Goal: Task Accomplishment & Management: Manage account settings

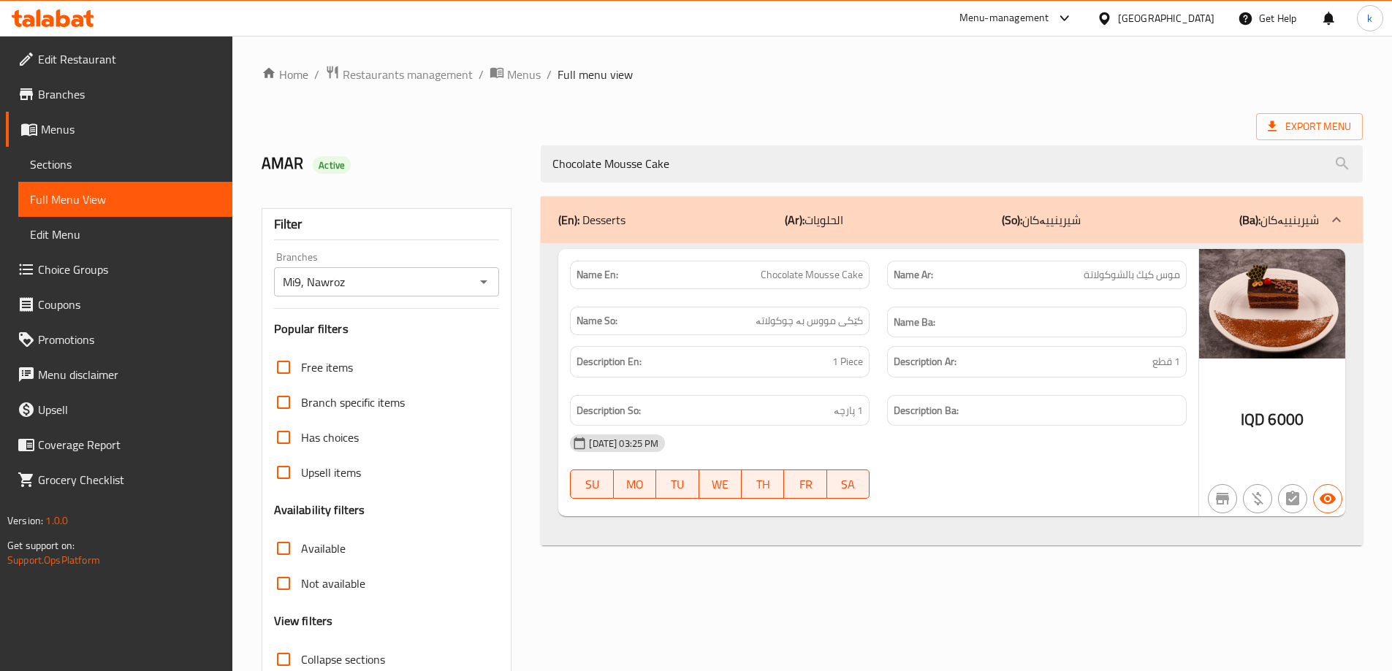
scroll to position [106, 0]
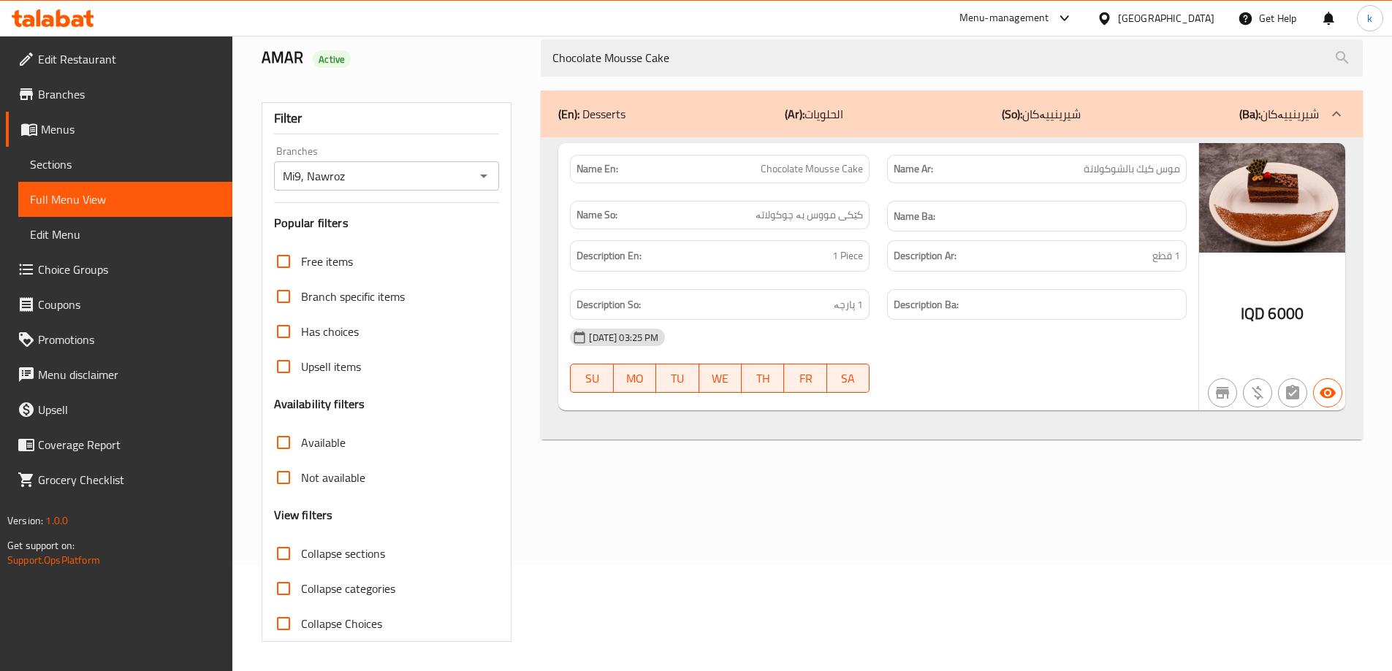
click at [54, 16] on icon at bounding box center [53, 18] width 83 height 18
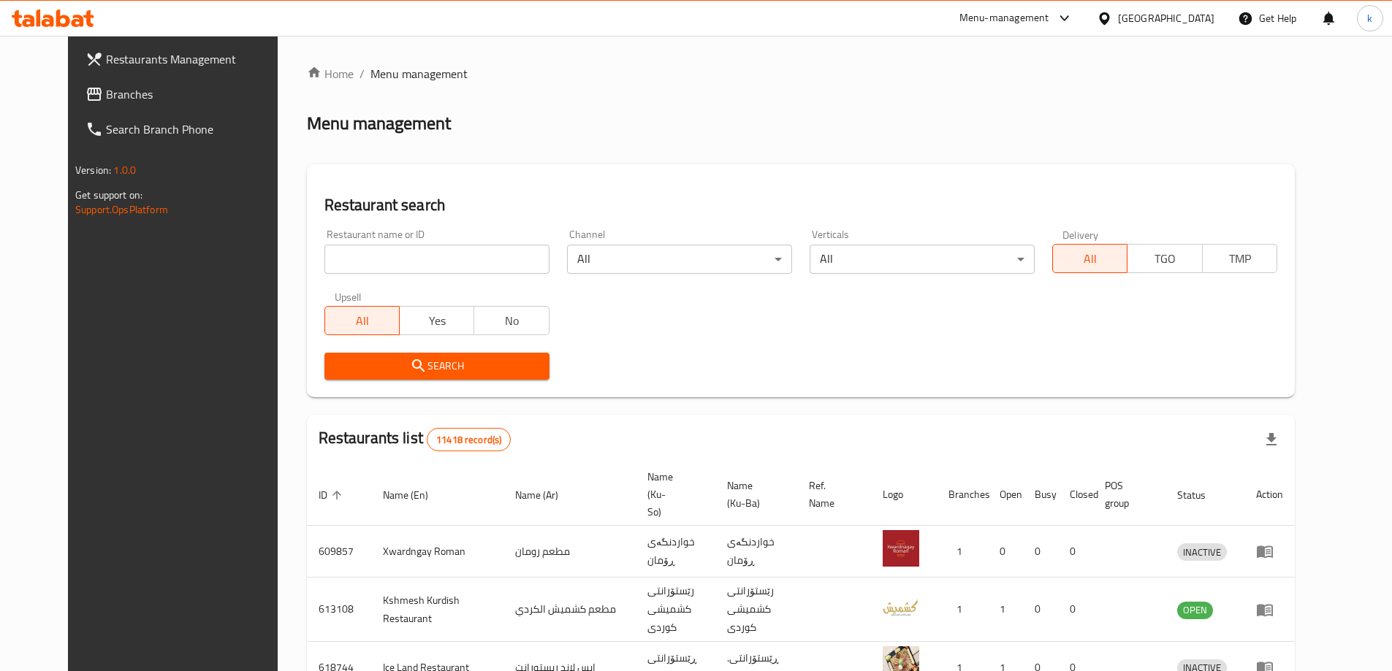
click at [128, 104] on link "Branches" at bounding box center [187, 94] width 226 height 35
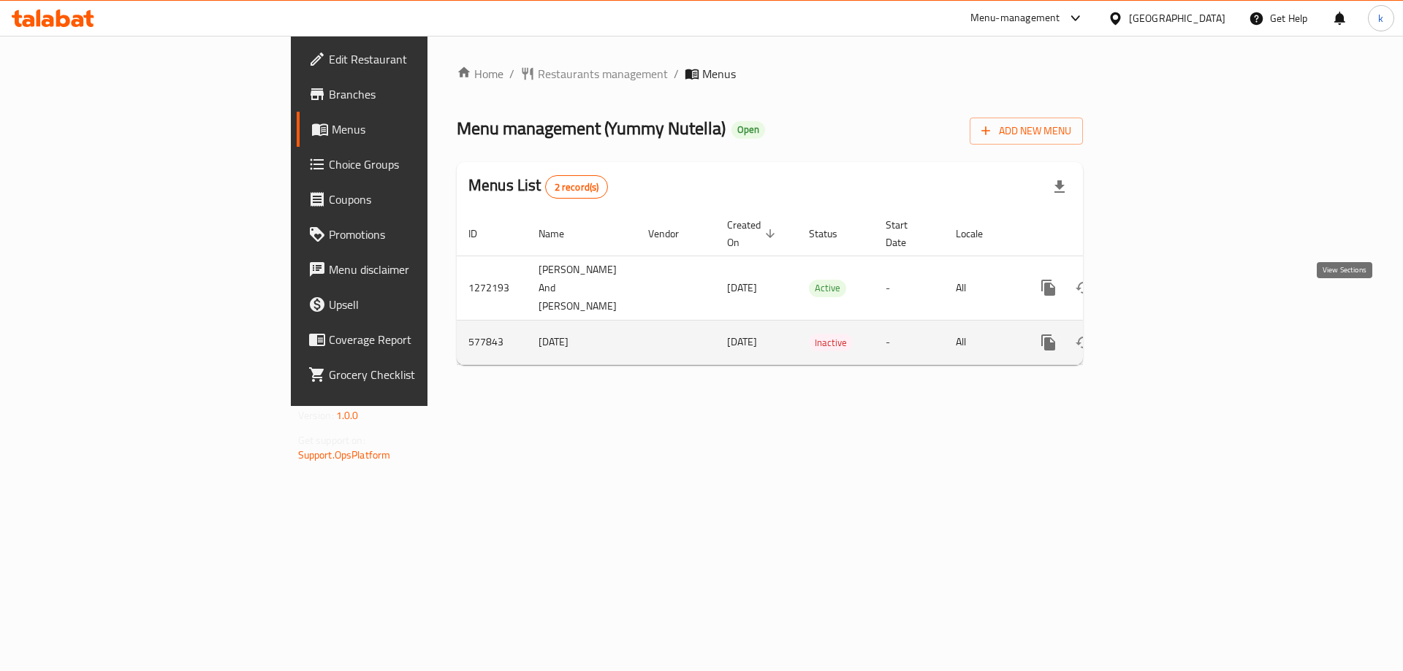
click at [1171, 325] on link "enhanced table" at bounding box center [1153, 342] width 35 height 35
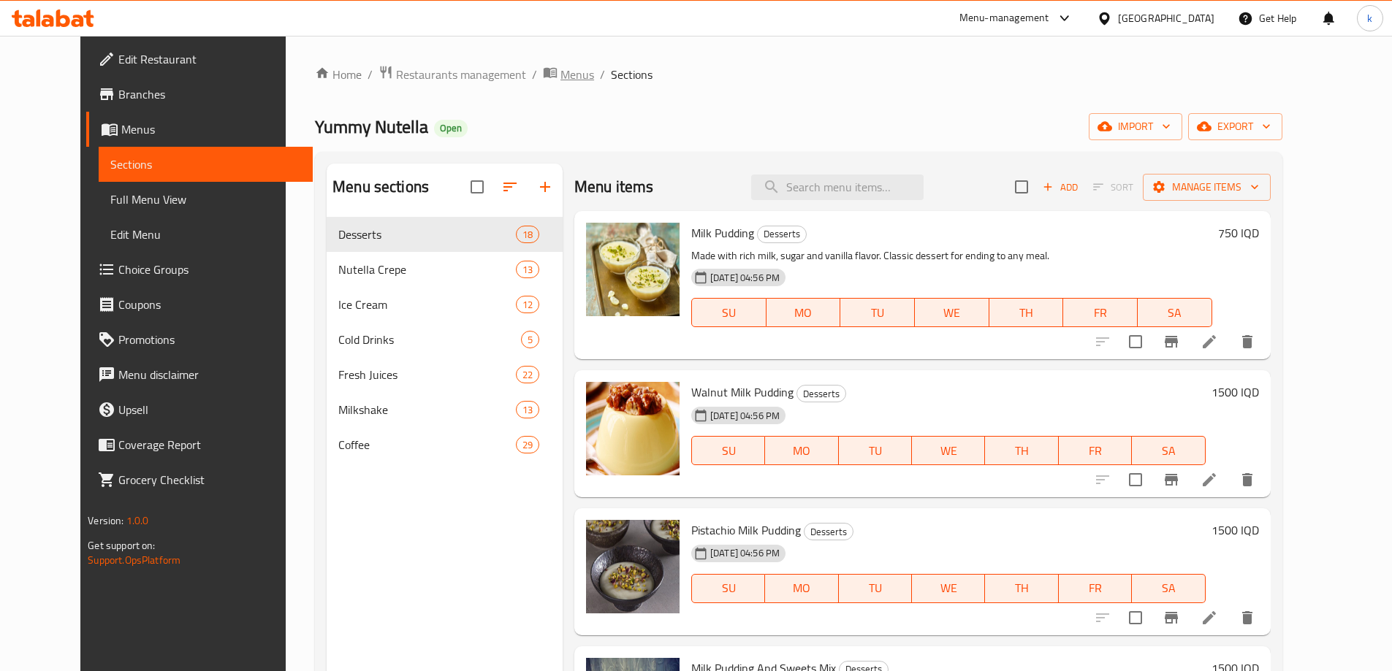
click at [560, 77] on span "Menus" at bounding box center [577, 75] width 34 height 18
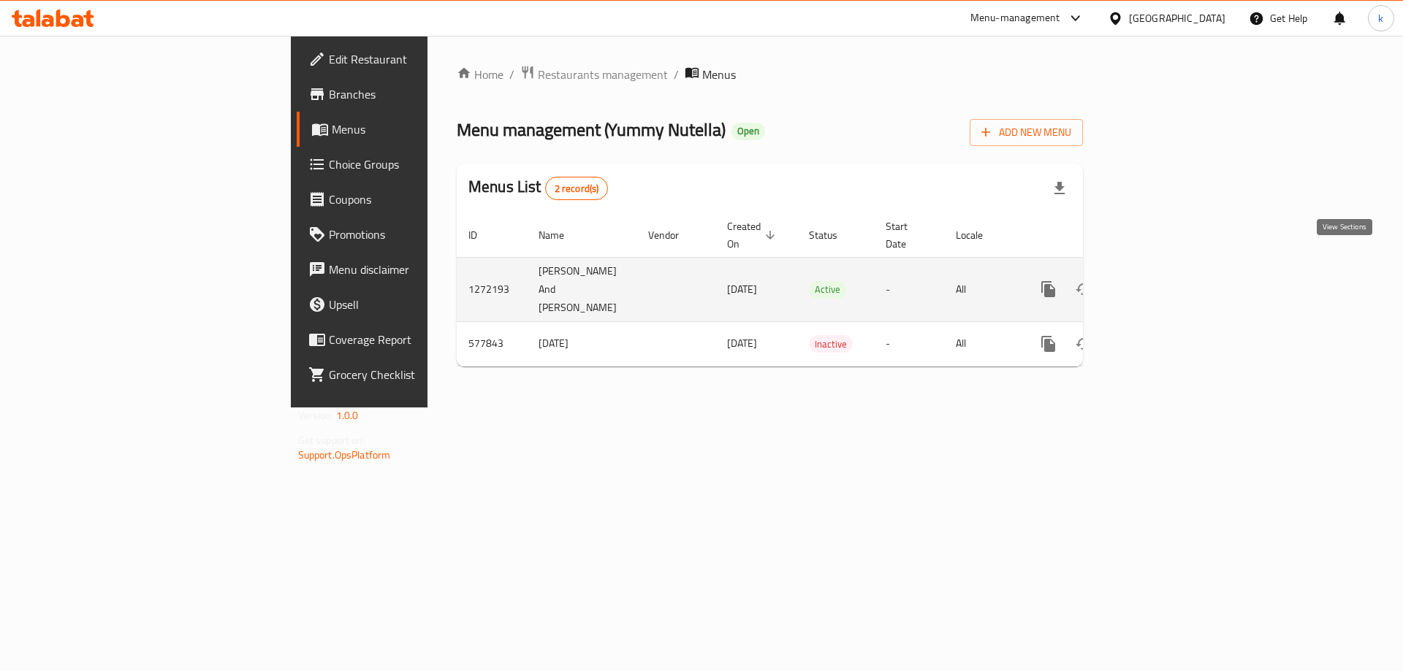
click at [1162, 281] on icon "enhanced table" at bounding box center [1154, 290] width 18 height 18
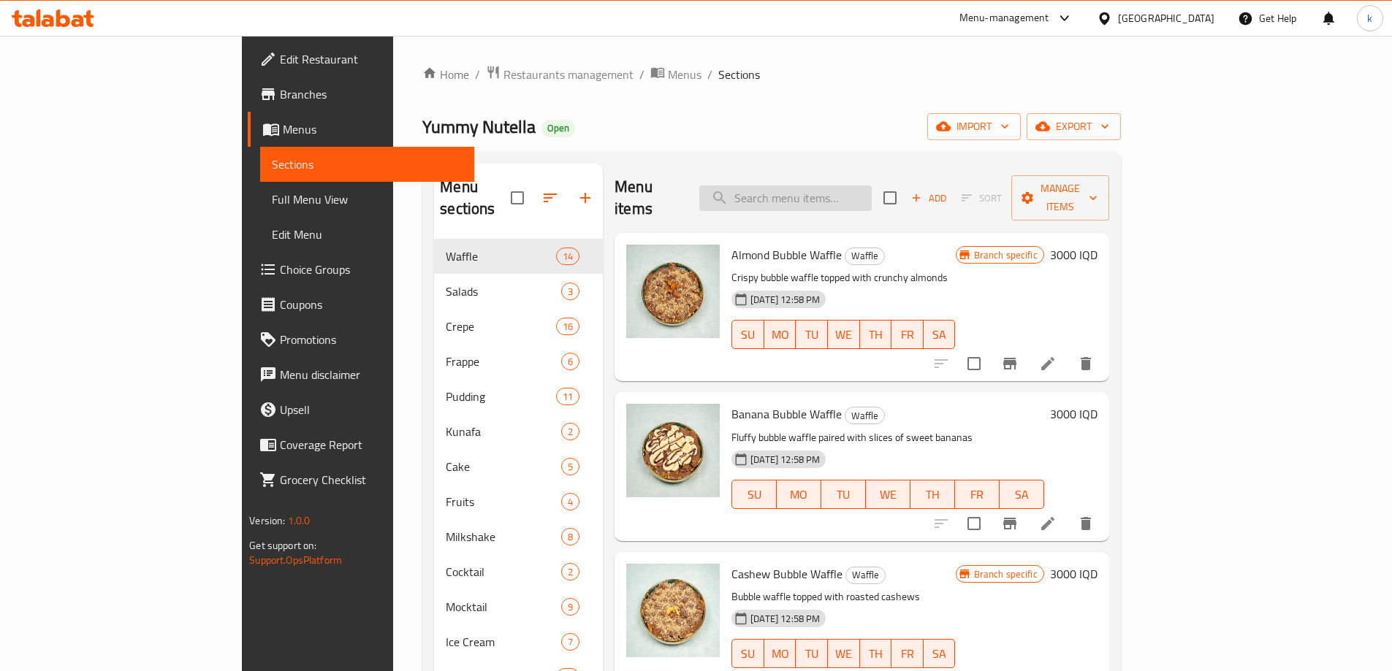
click at [872, 186] on input "search" at bounding box center [785, 199] width 172 height 26
paste input "Banana Waffle"
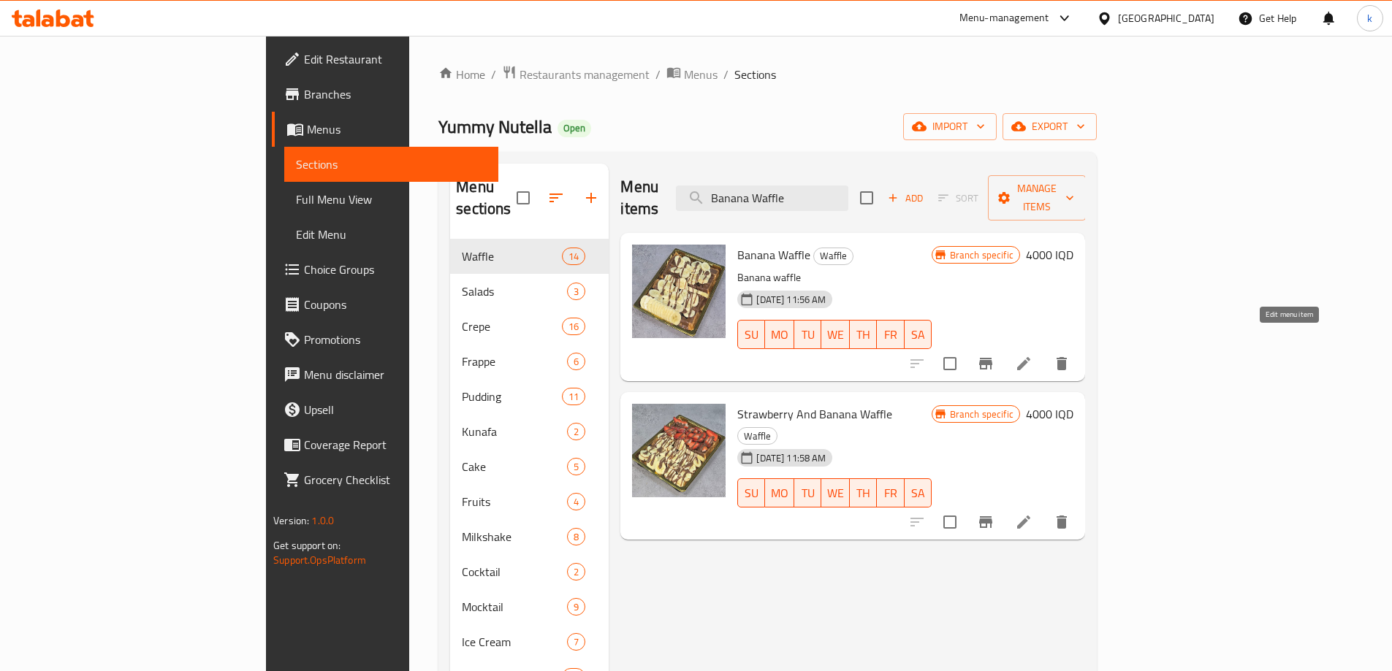
type input "Banana Waffle"
click at [1032, 355] on icon at bounding box center [1024, 364] width 18 height 18
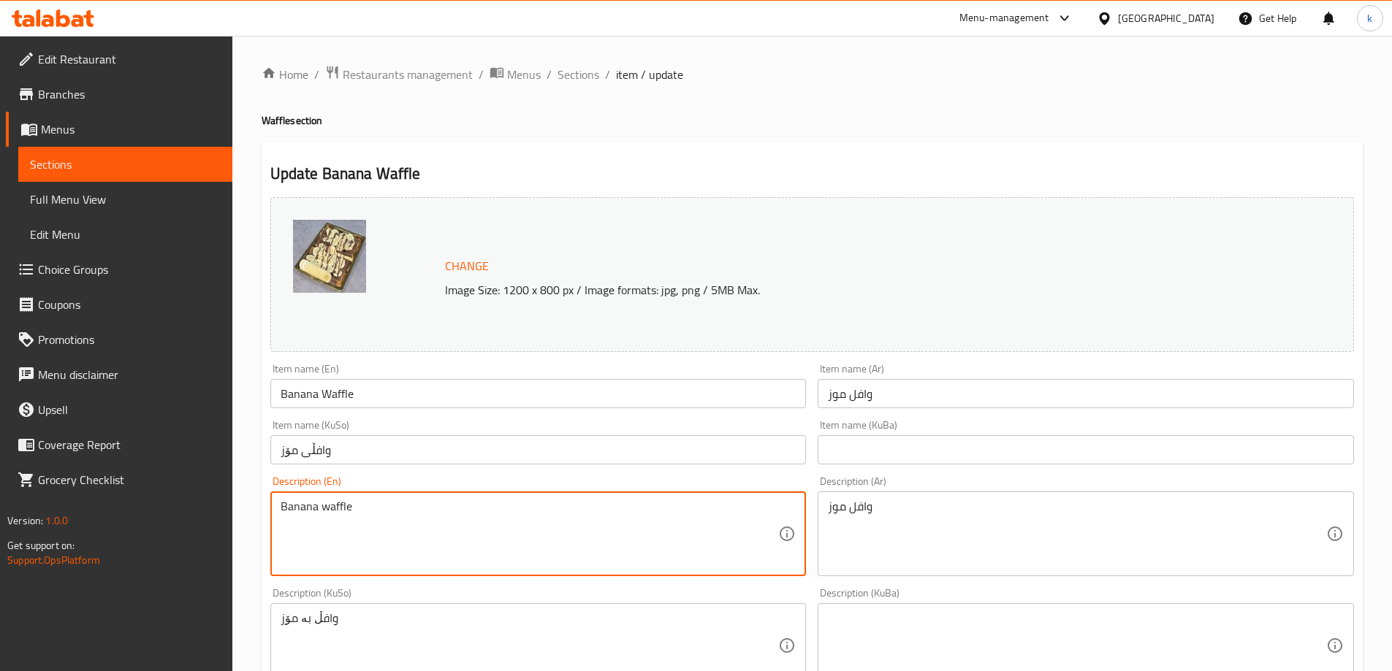
click at [469, 554] on textarea "Banana waffle" at bounding box center [530, 534] width 498 height 69
drag, startPoint x: 830, startPoint y: 466, endPoint x: 854, endPoint y: 492, distance: 35.7
click at [831, 473] on div "Change Image Size: 1200 x 800 px / Image formats: jpg, png / 5MB Max. Item name…" at bounding box center [811, 600] width 1095 height 819
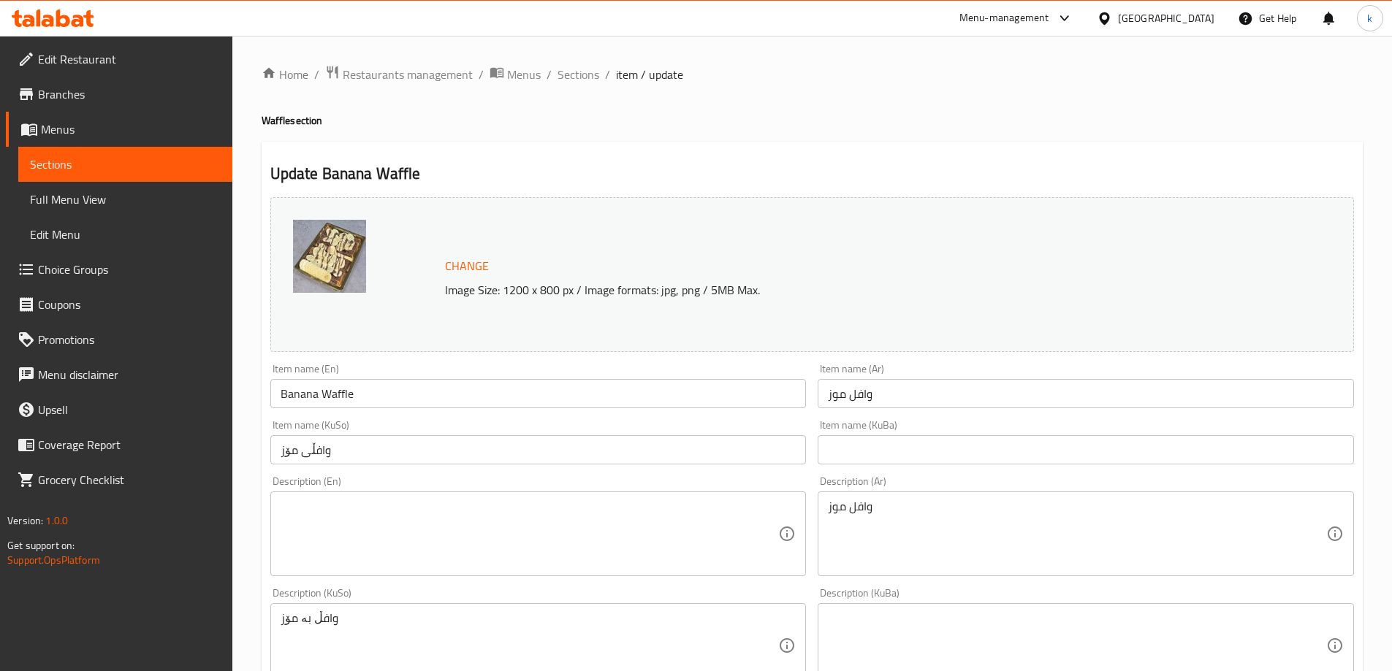
click at [857, 495] on div "وافل موز Description (Ar)" at bounding box center [1085, 534] width 536 height 85
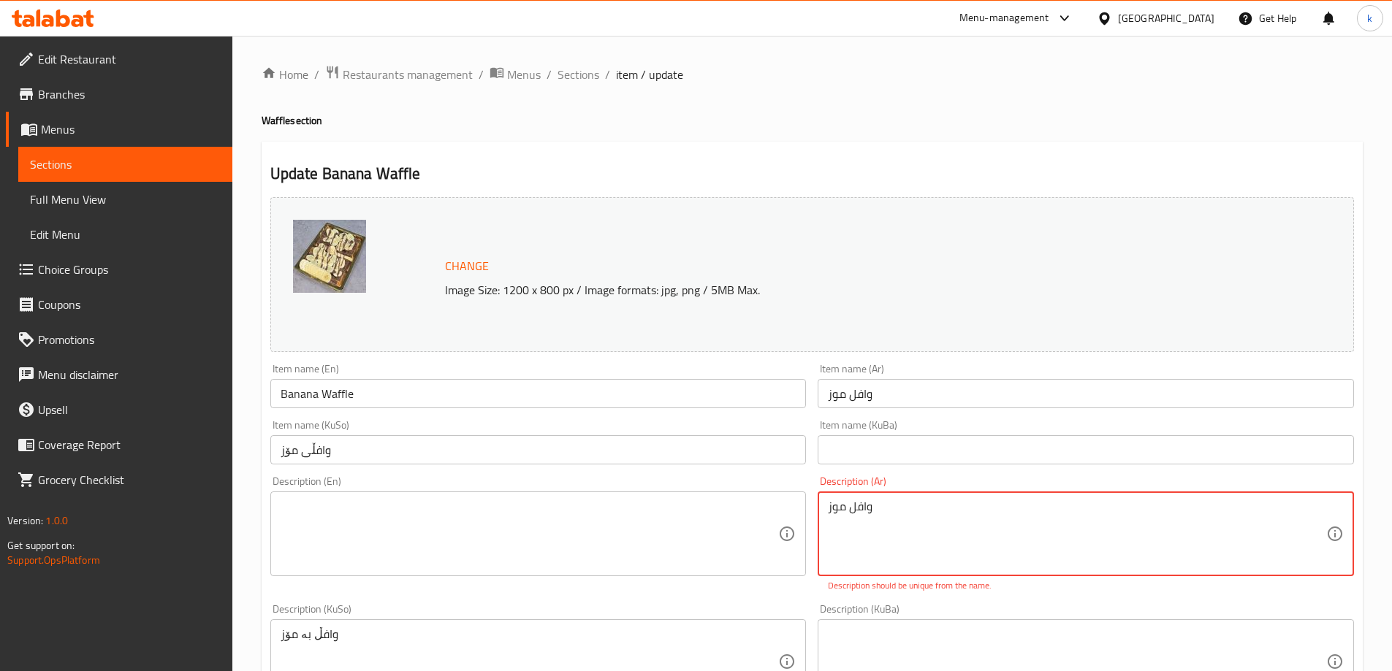
click at [860, 514] on textarea "وافل موز" at bounding box center [1077, 534] width 498 height 69
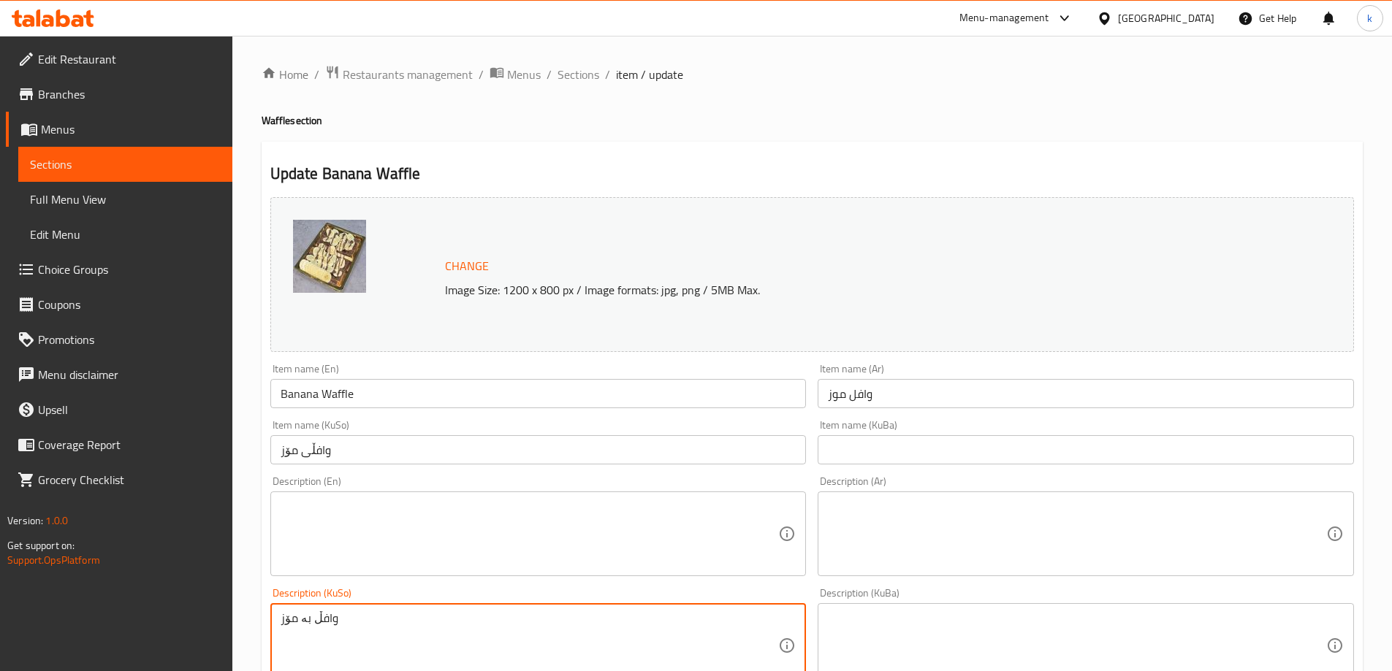
click at [592, 641] on textarea "وافڵ بە مۆز" at bounding box center [530, 645] width 498 height 69
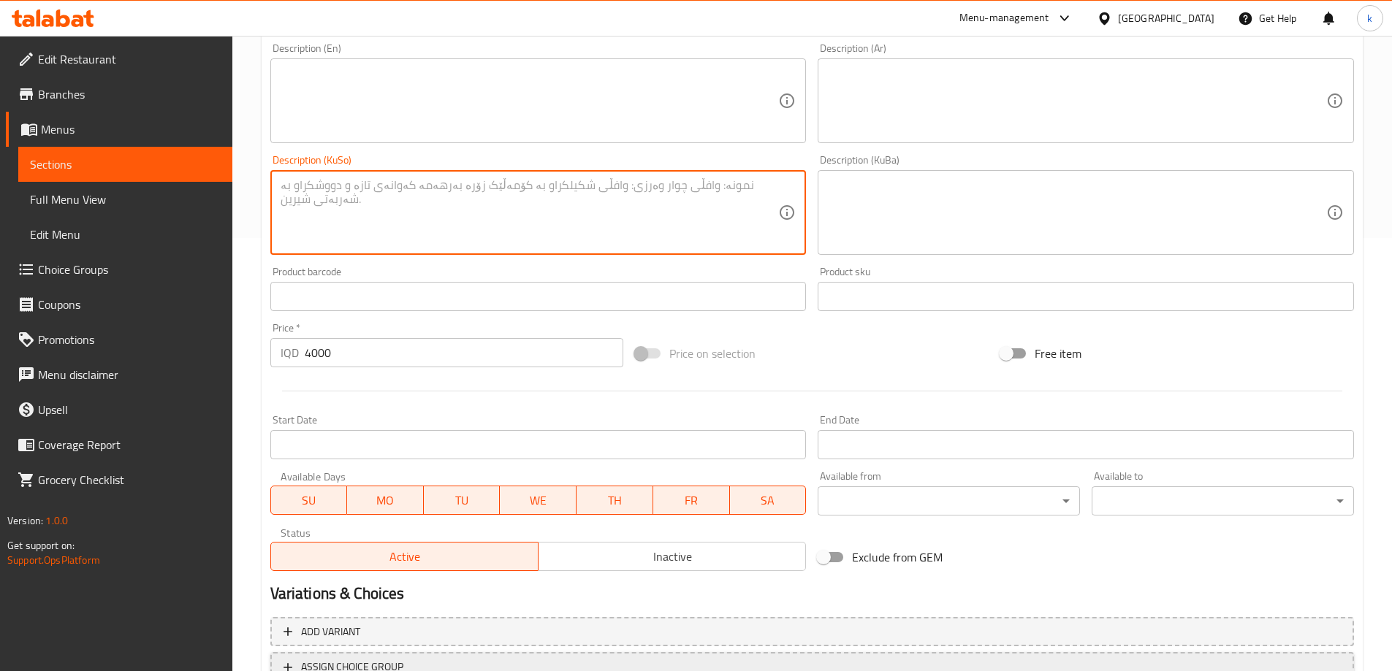
scroll to position [487, 0]
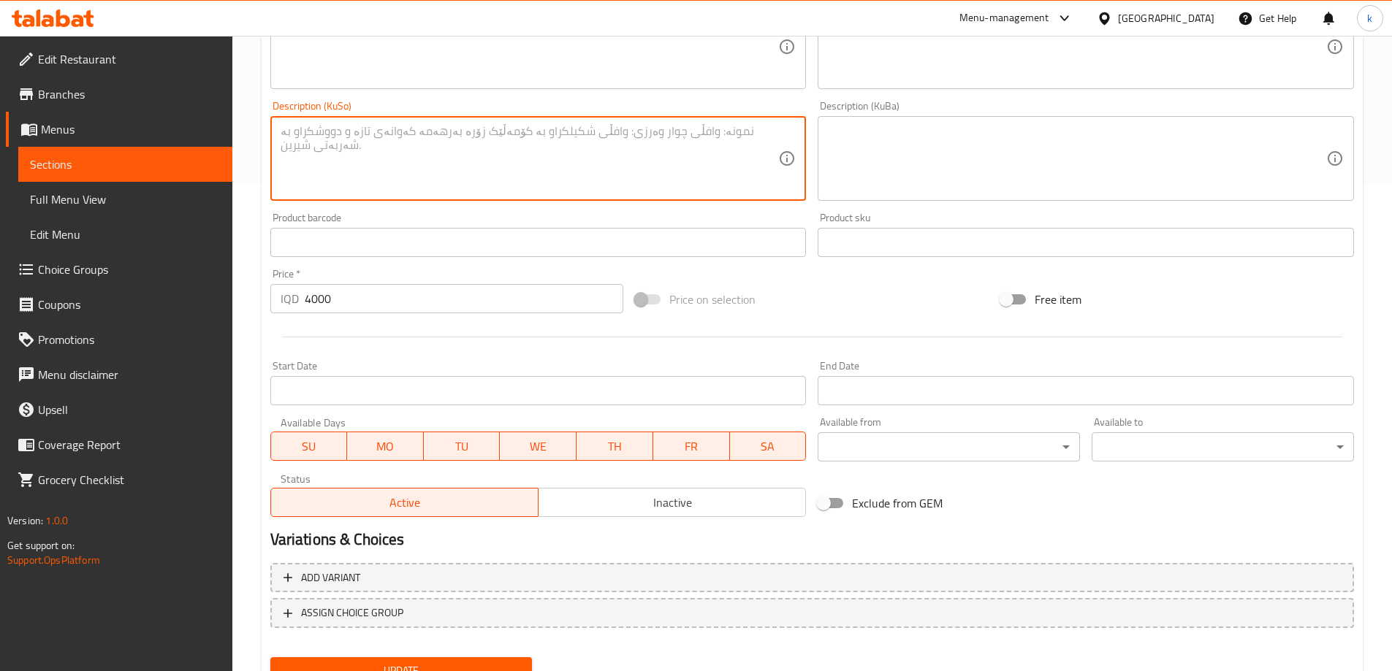
drag, startPoint x: 382, startPoint y: 645, endPoint x: 384, endPoint y: 655, distance: 10.5
click at [381, 648] on div "Add variant ASSIGN CHOICE GROUP" at bounding box center [811, 604] width 1095 height 95
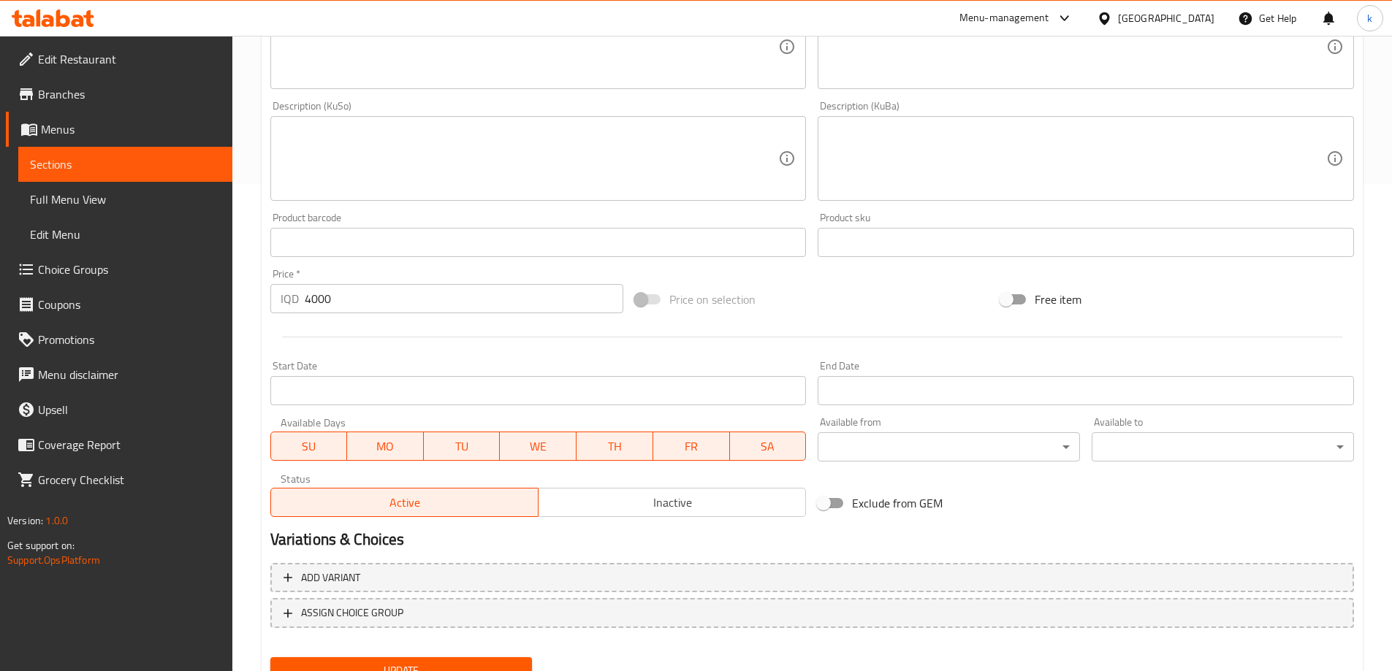
click at [384, 655] on div "Update" at bounding box center [401, 671] width 274 height 39
click at [384, 657] on button "Update" at bounding box center [401, 670] width 262 height 27
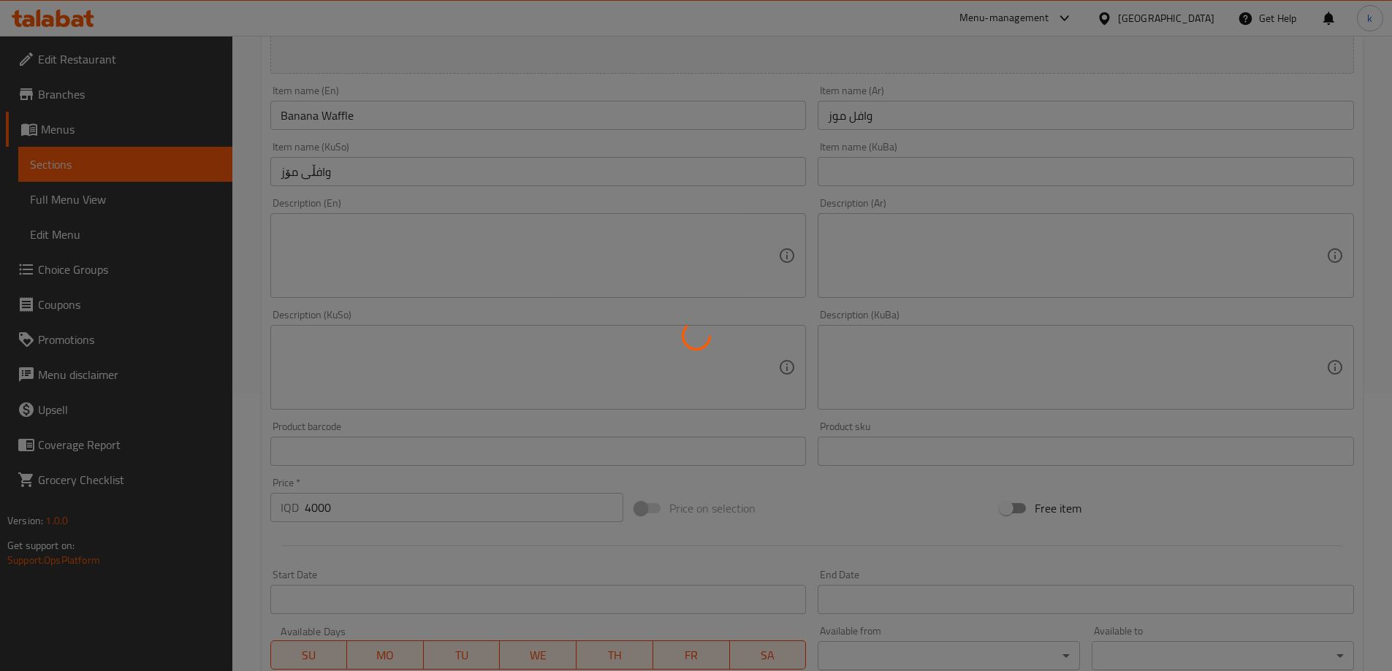
scroll to position [122, 0]
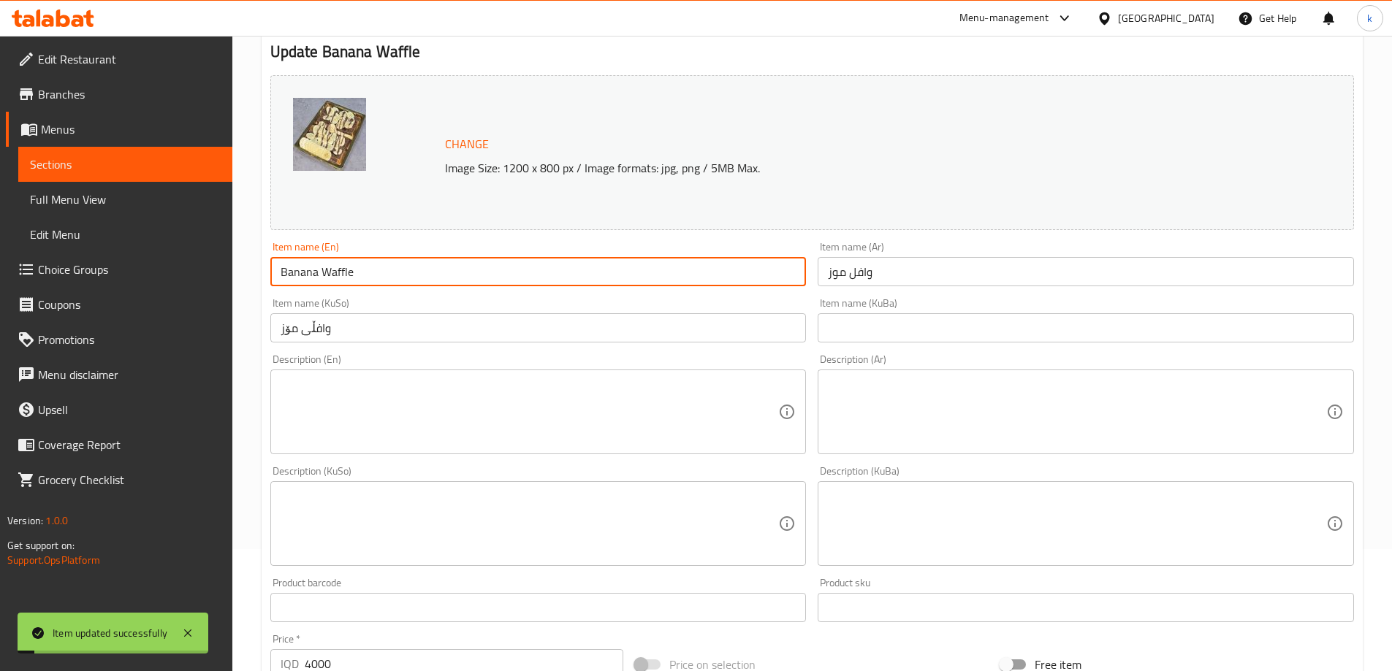
click at [338, 273] on input "Banana Waffle" at bounding box center [538, 271] width 536 height 29
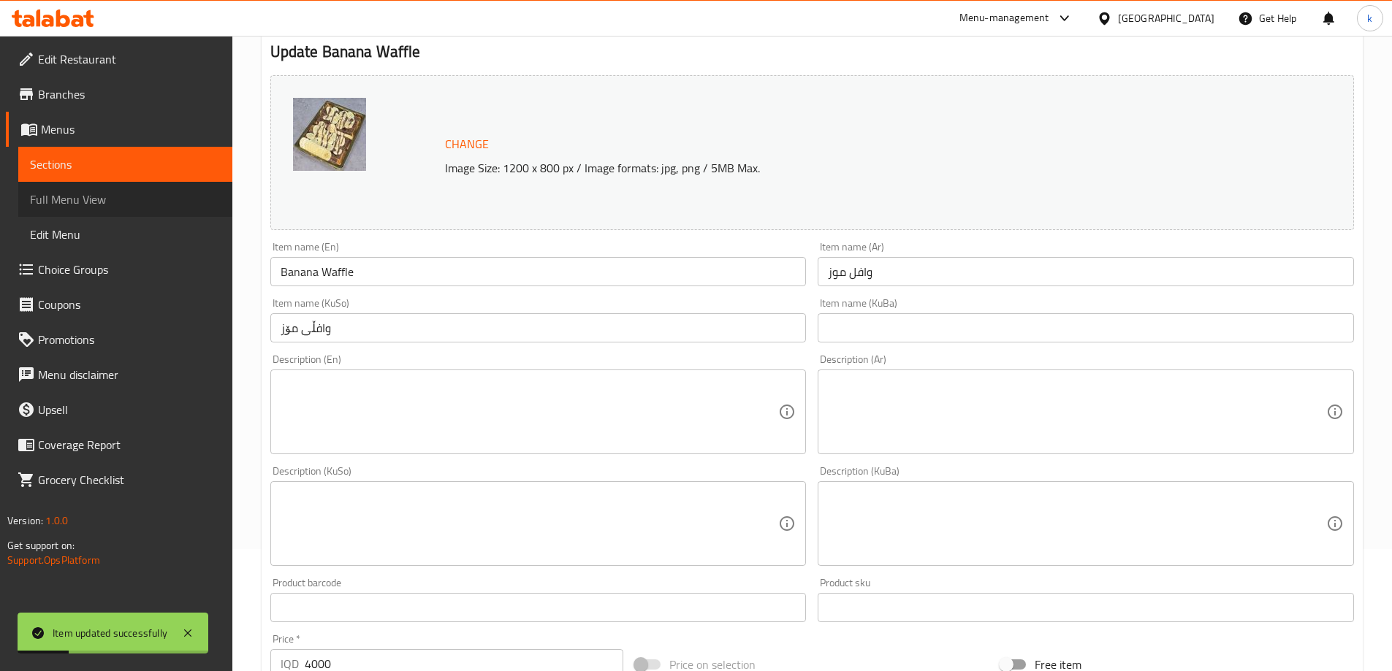
click at [120, 203] on span "Full Menu View" at bounding box center [125, 200] width 191 height 18
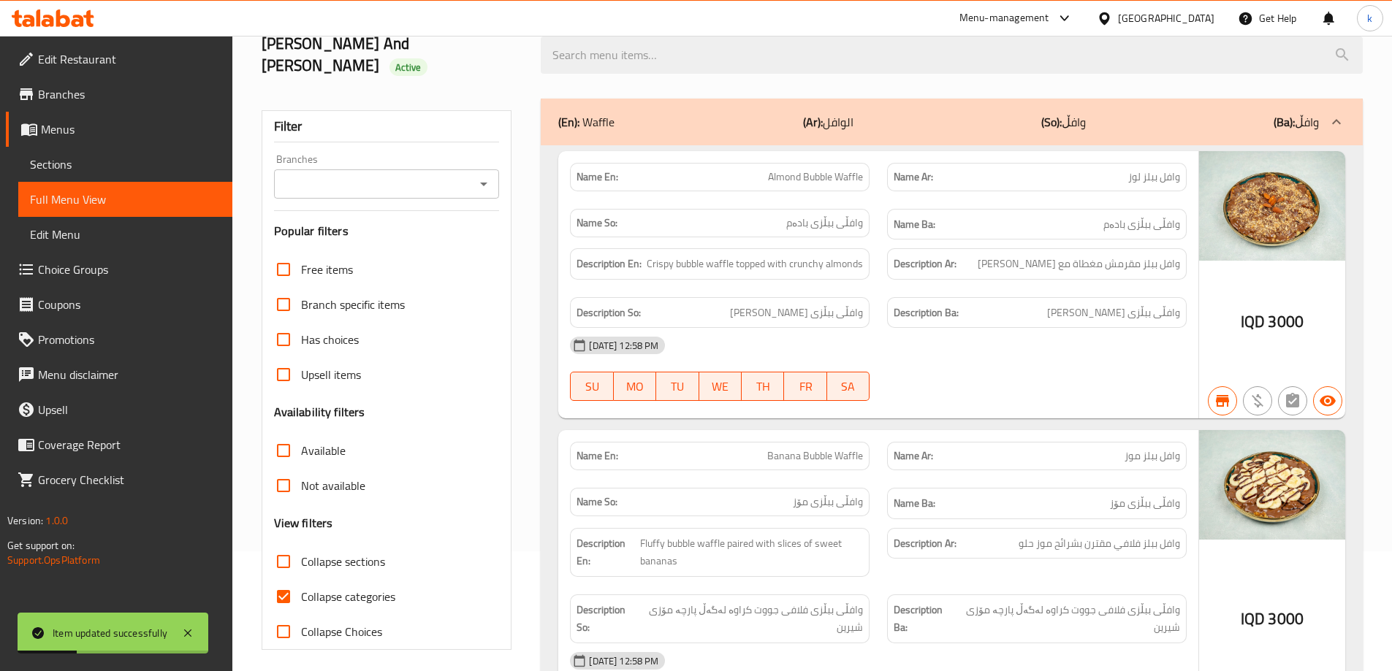
scroll to position [122, 0]
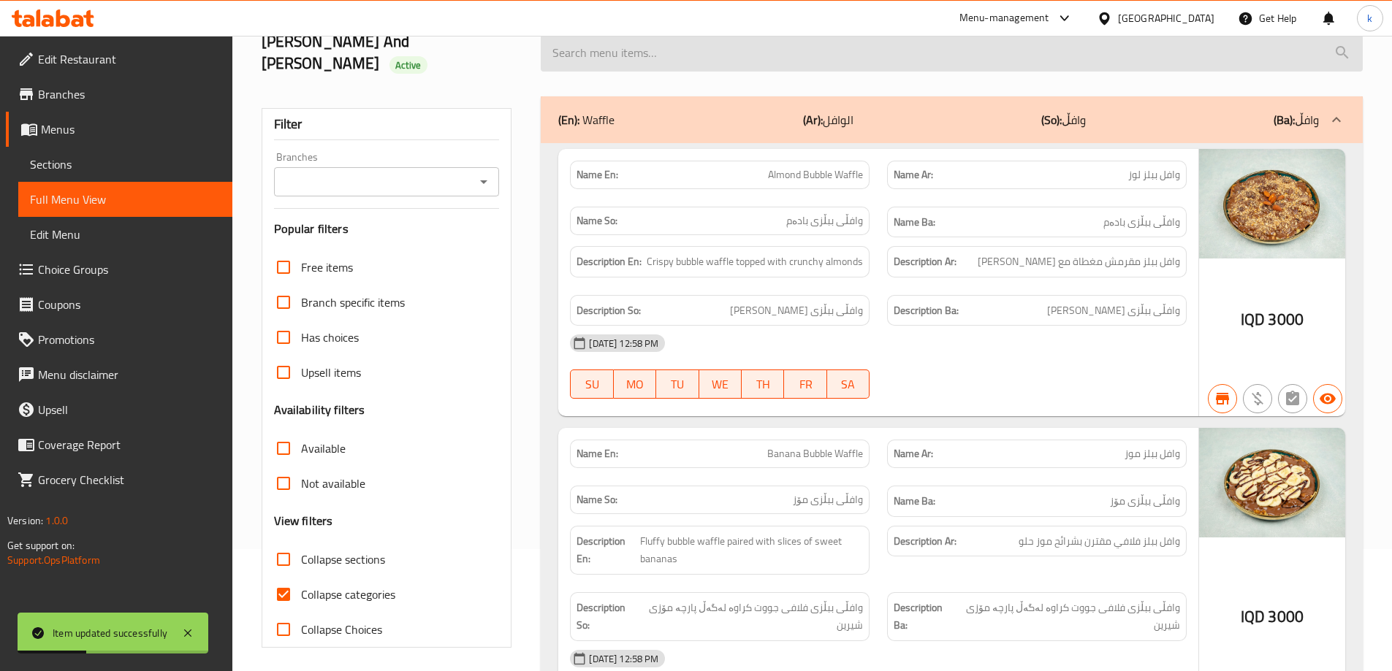
click at [599, 50] on input "search" at bounding box center [952, 52] width 822 height 37
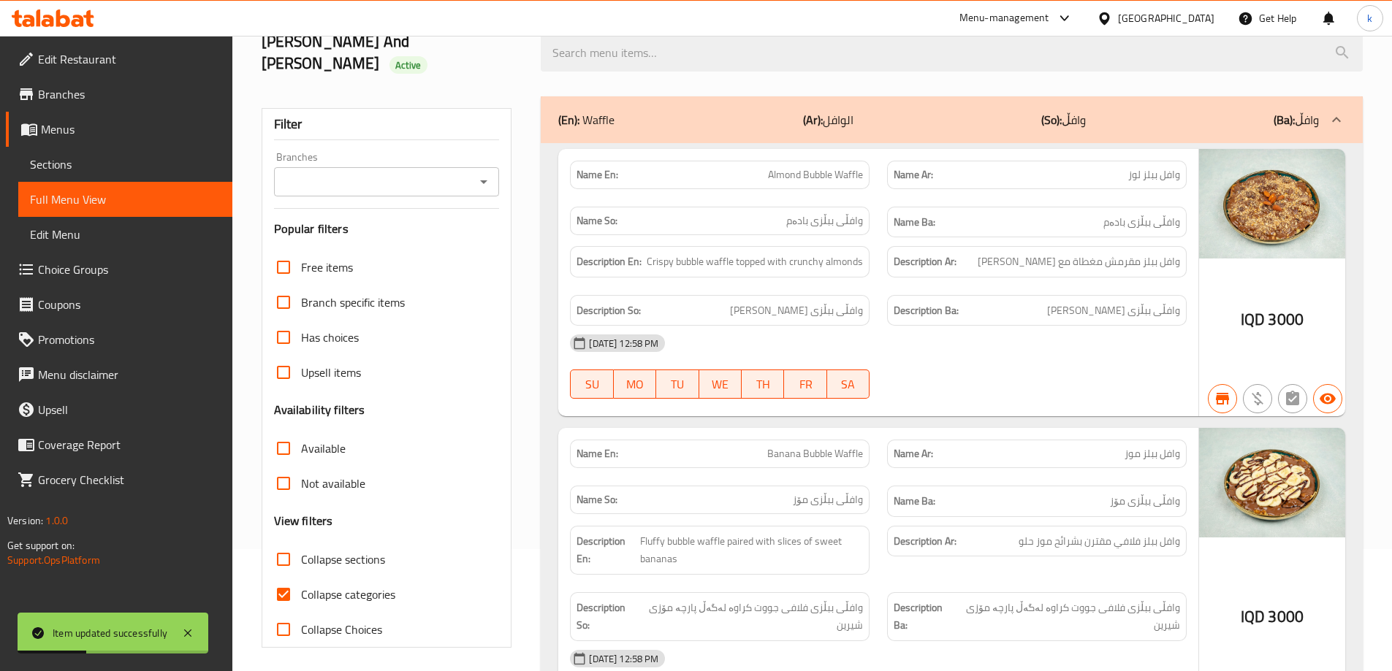
paste input "Banana Waffle"
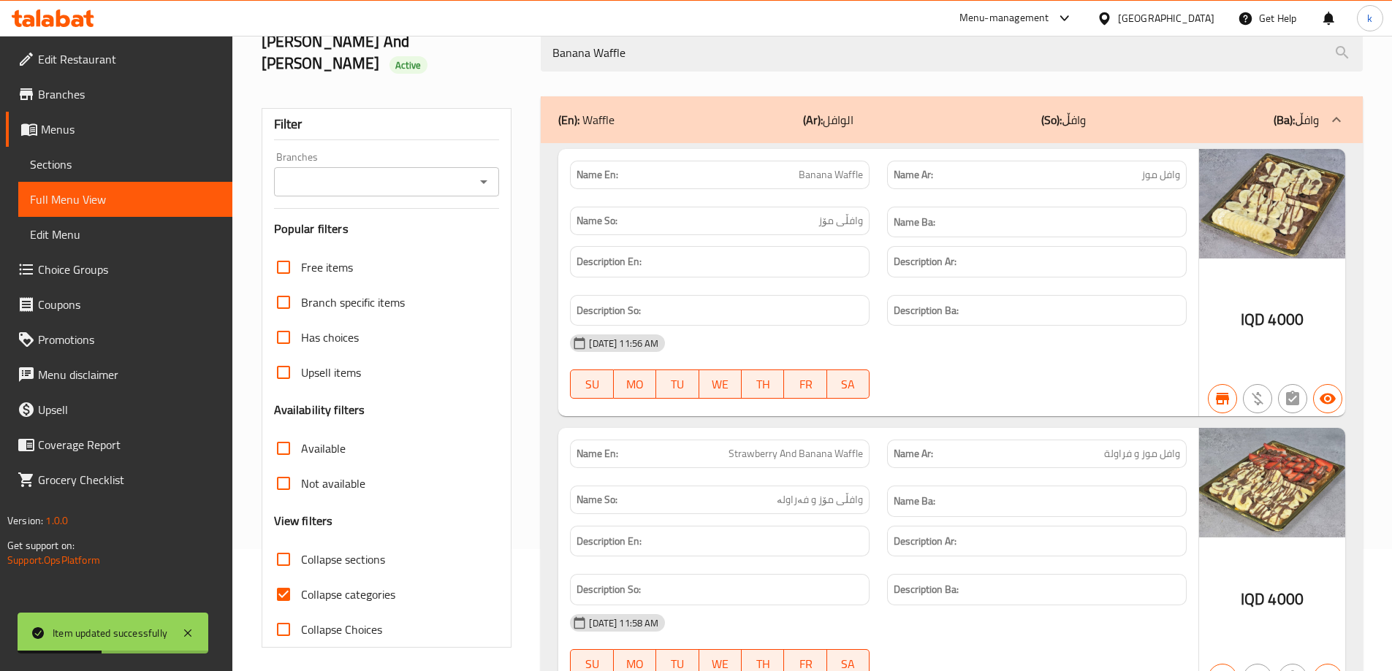
type input "Banana Waffle"
click at [466, 172] on input "Branches" at bounding box center [374, 182] width 193 height 20
click at [404, 226] on li "Yummy Nutella, Qrga" at bounding box center [385, 223] width 226 height 26
type input "Yummy Nutella, Qrga"
click at [283, 577] on input "Collapse categories" at bounding box center [283, 594] width 35 height 35
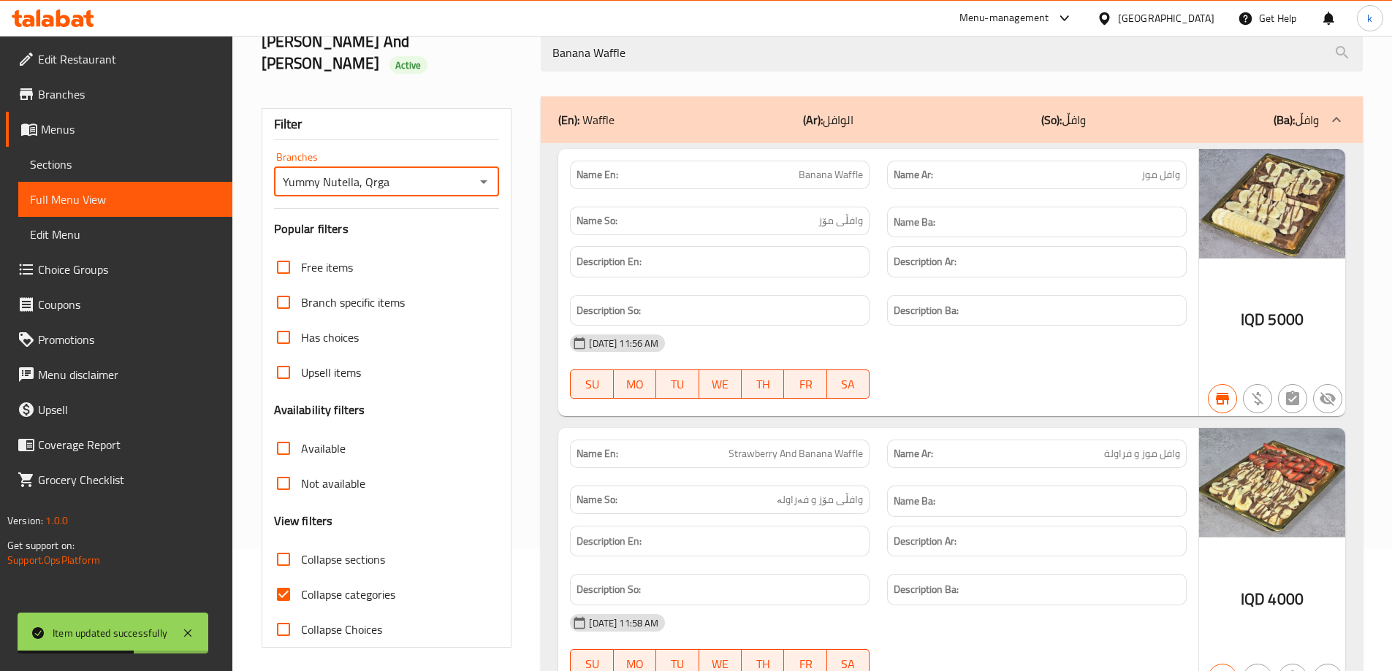
checkbox input "false"
click at [199, 629] on div "Item updated successfully" at bounding box center [113, 633] width 191 height 41
click at [184, 629] on icon at bounding box center [188, 634] width 18 height 18
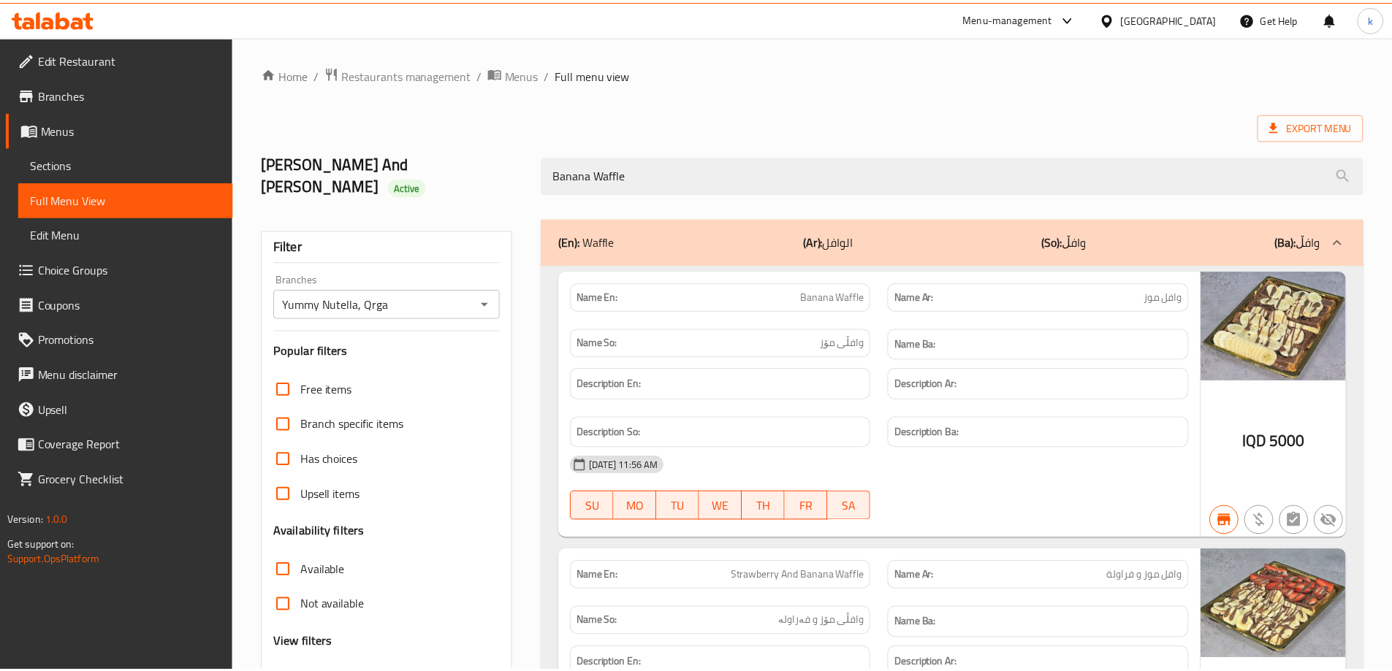
scroll to position [183, 0]
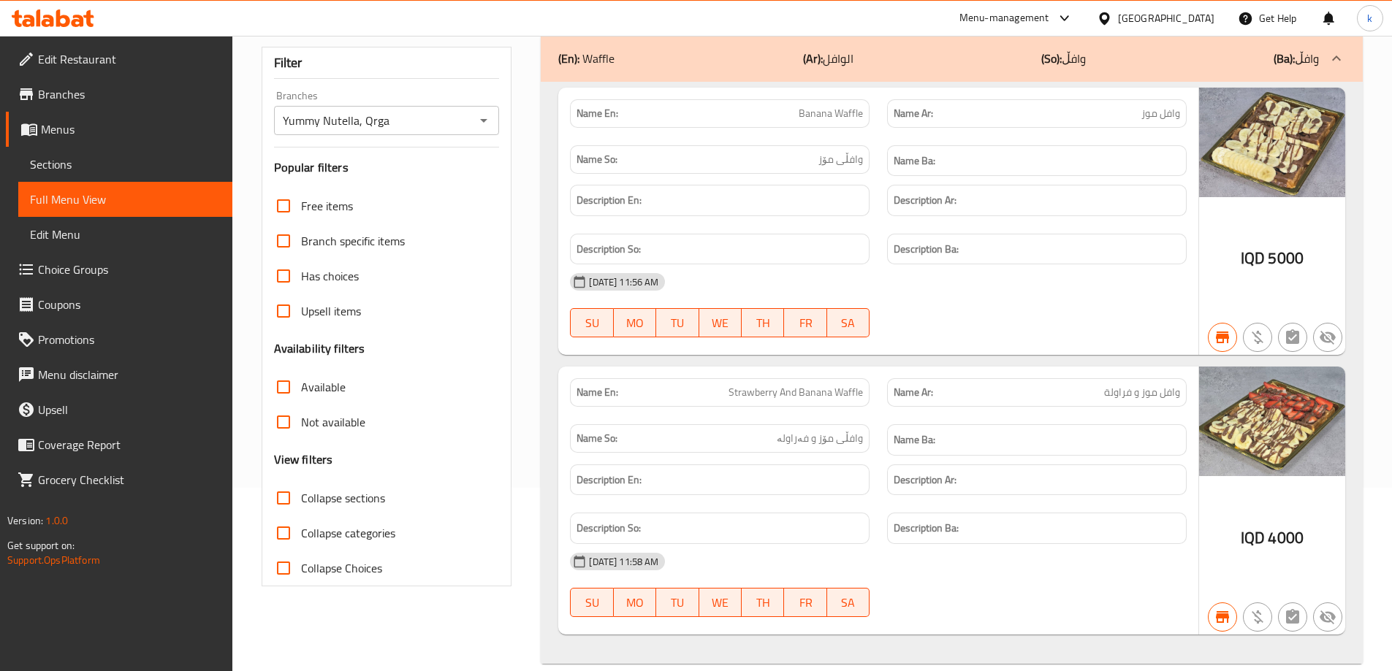
click at [140, 178] on link "Sections" at bounding box center [125, 164] width 214 height 35
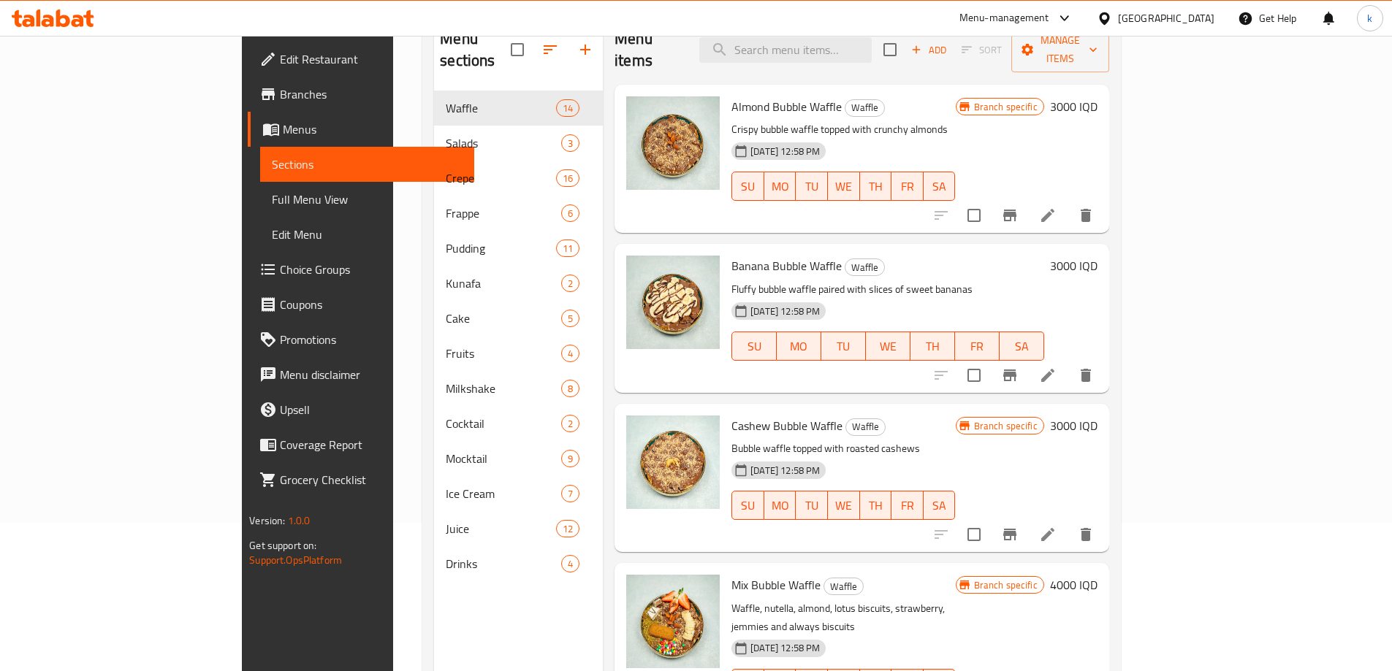
scroll to position [183, 0]
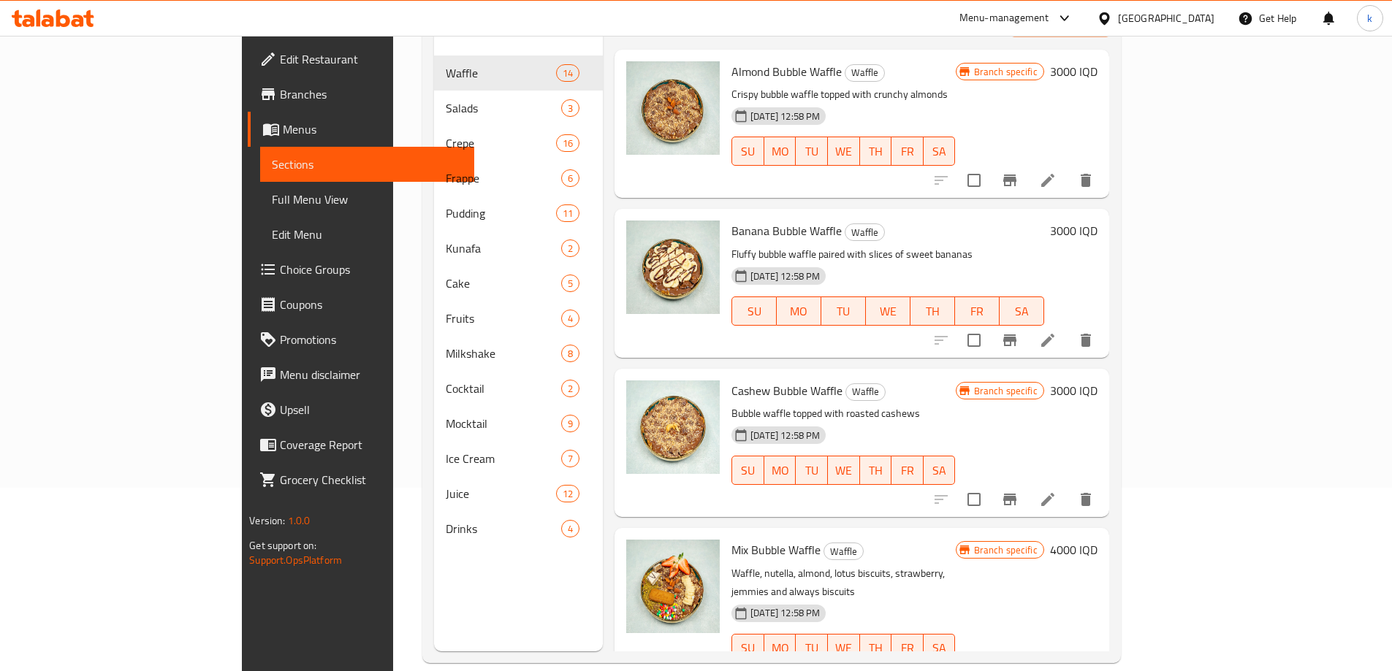
click at [283, 134] on span "Menus" at bounding box center [373, 130] width 180 height 18
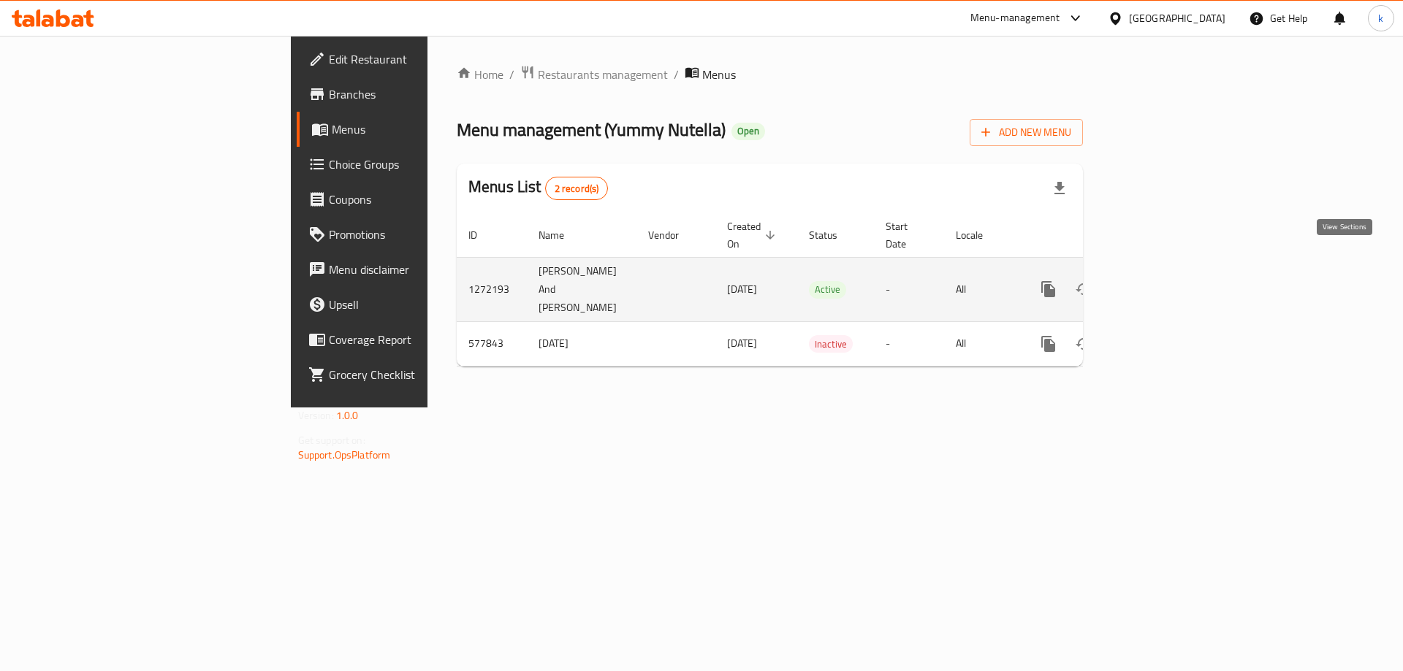
click at [1162, 281] on icon "enhanced table" at bounding box center [1154, 290] width 18 height 18
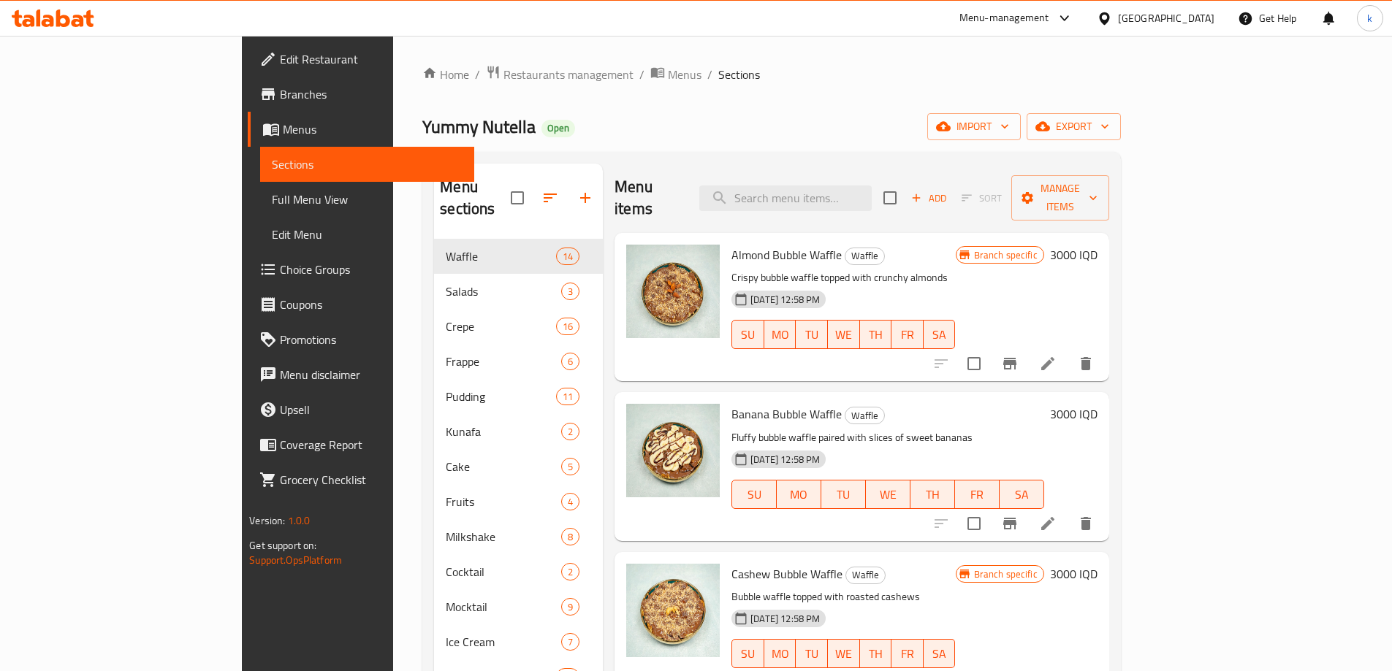
click at [272, 205] on span "Full Menu View" at bounding box center [367, 200] width 191 height 18
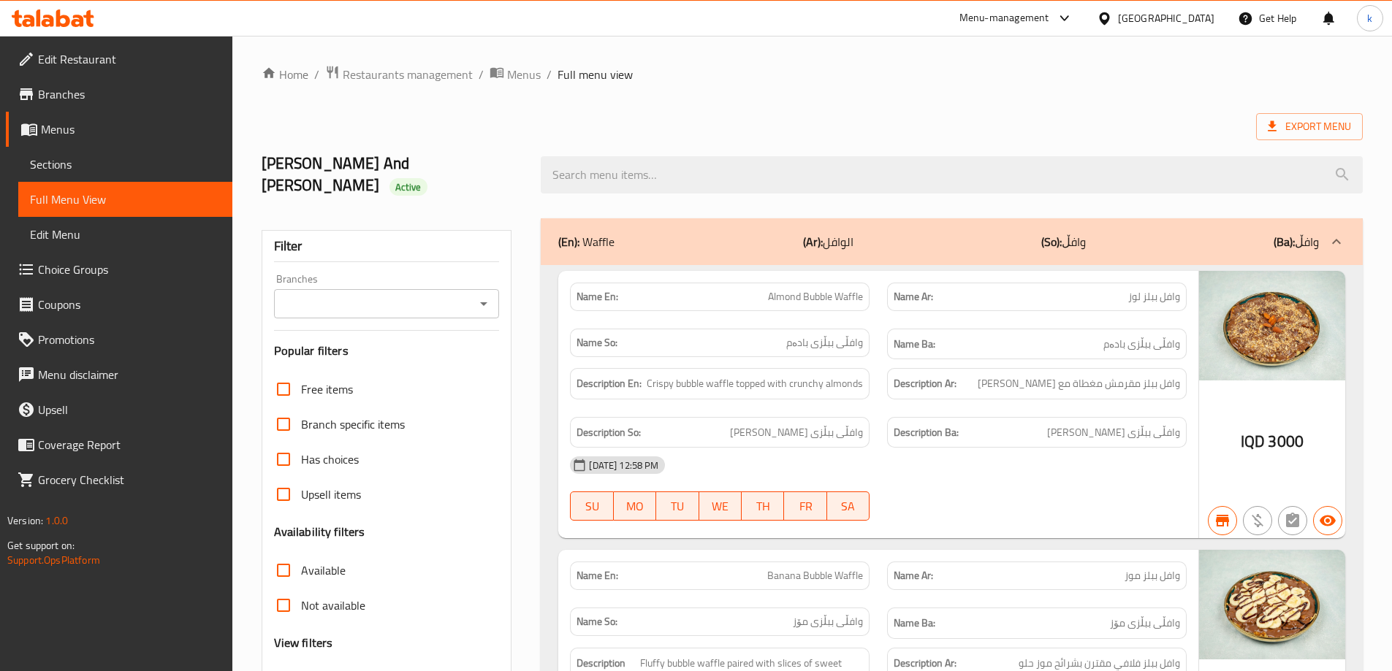
click at [649, 186] on div at bounding box center [951, 175] width 839 height 55
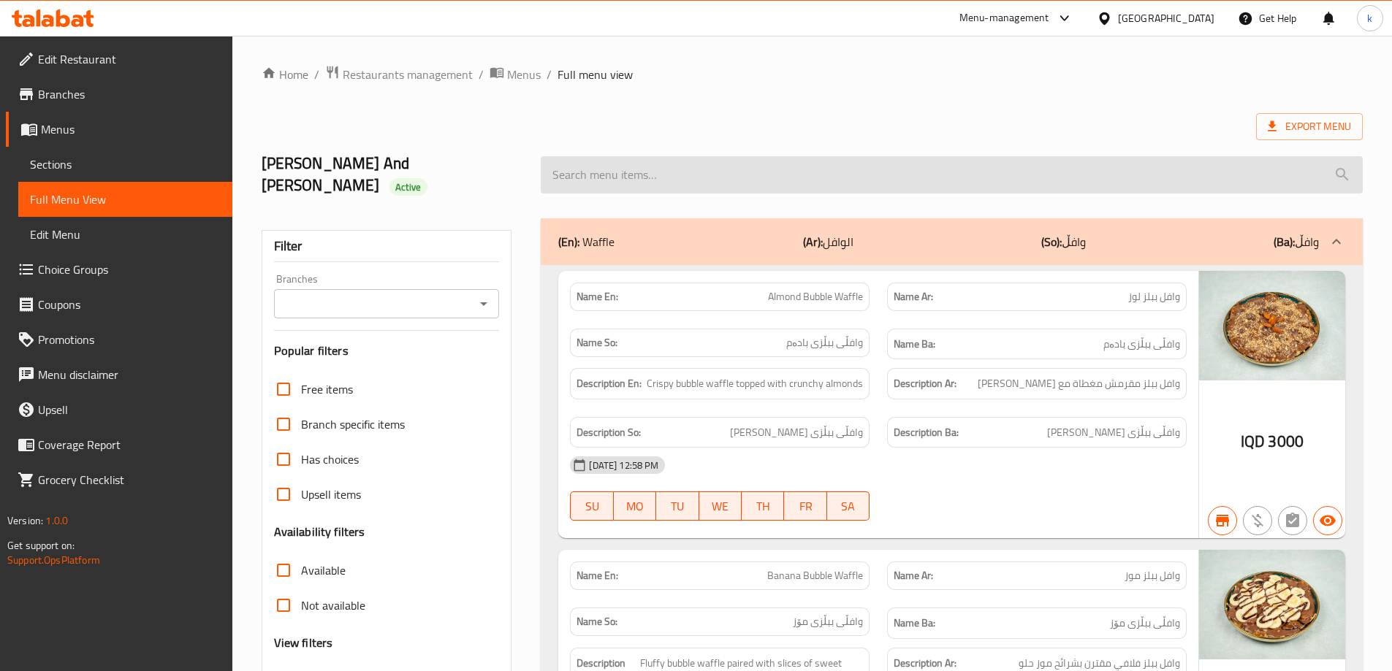
click at [651, 172] on input "search" at bounding box center [952, 174] width 822 height 37
paste input "Strawberry And Banana Waffle"
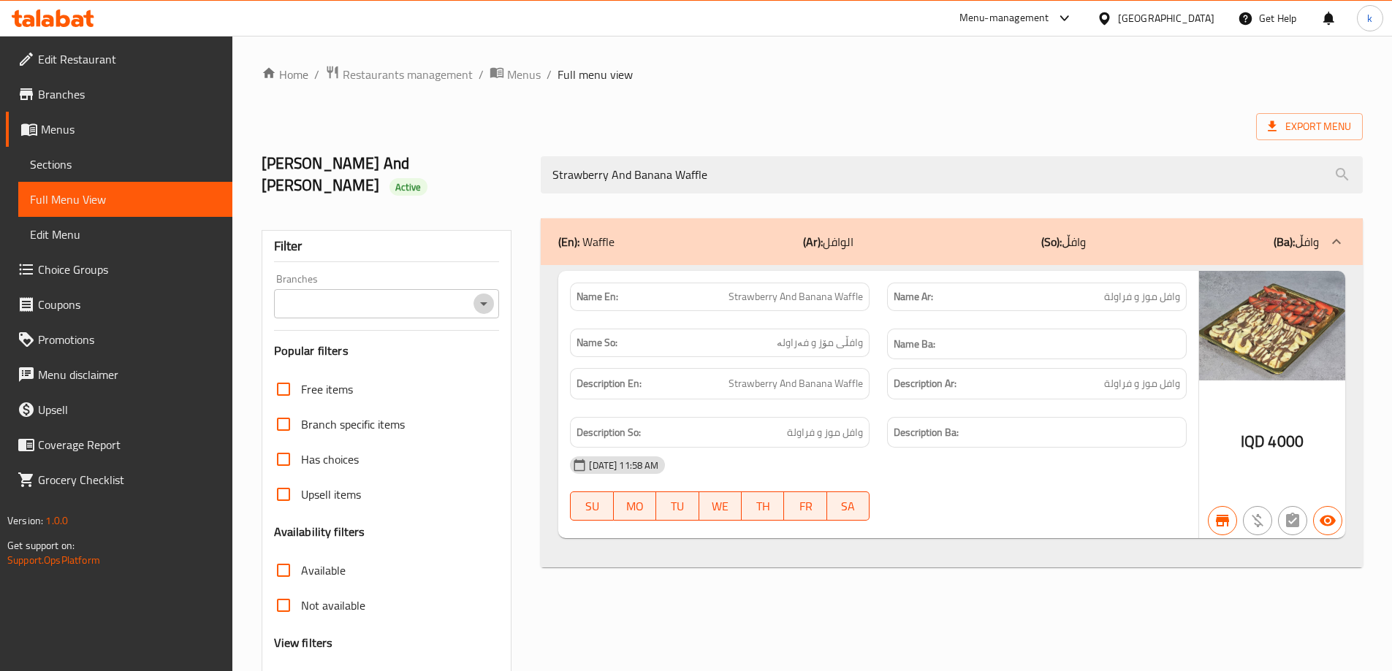
click at [488, 295] on icon "Open" at bounding box center [484, 304] width 18 height 18
type input "Strawberry And Banana Waffle"
click at [422, 332] on li "Yummy Nutella, Qrga" at bounding box center [385, 345] width 226 height 26
type input "Yummy Nutella, Qrga"
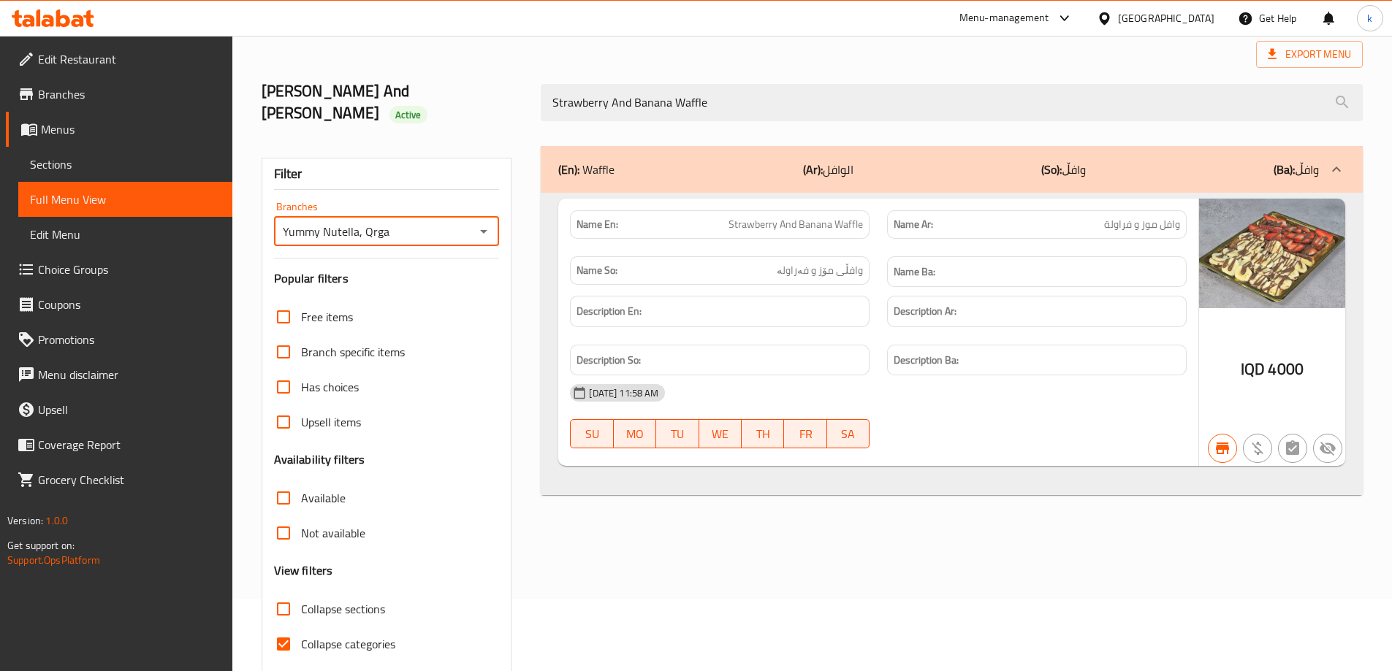
scroll to position [106, 0]
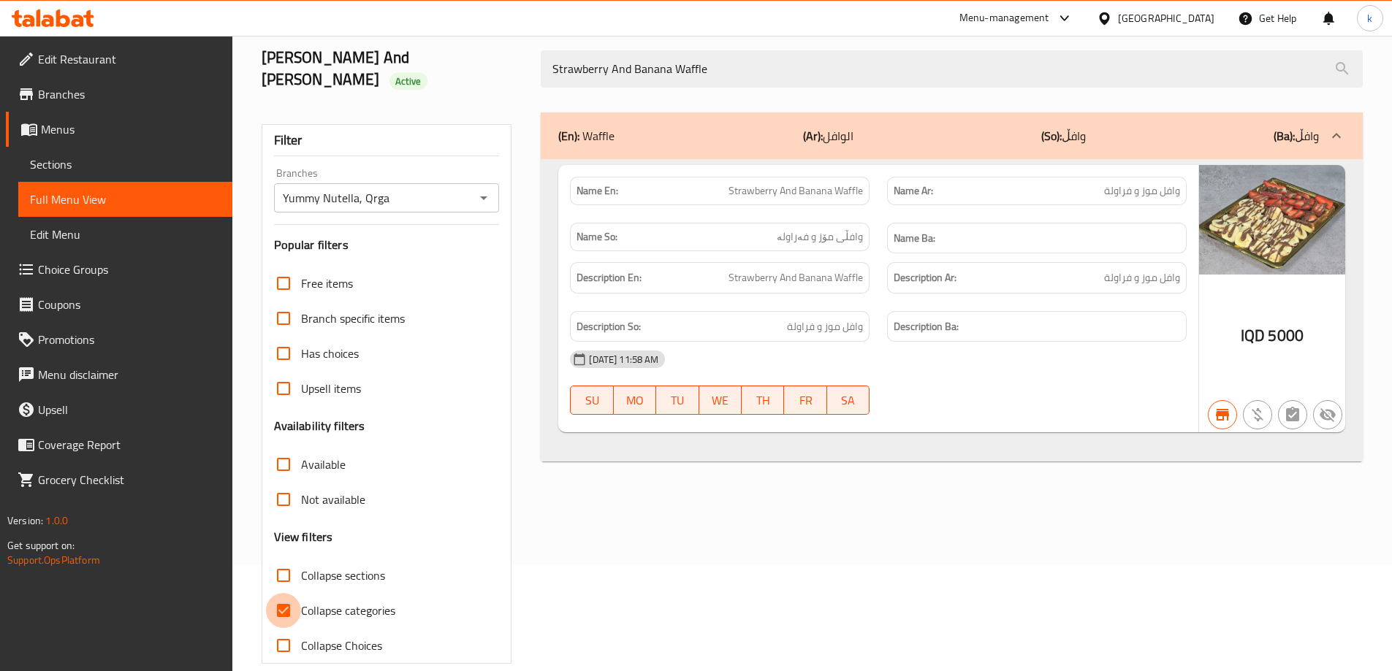
click at [282, 597] on input "Collapse categories" at bounding box center [283, 610] width 35 height 35
checkbox input "false"
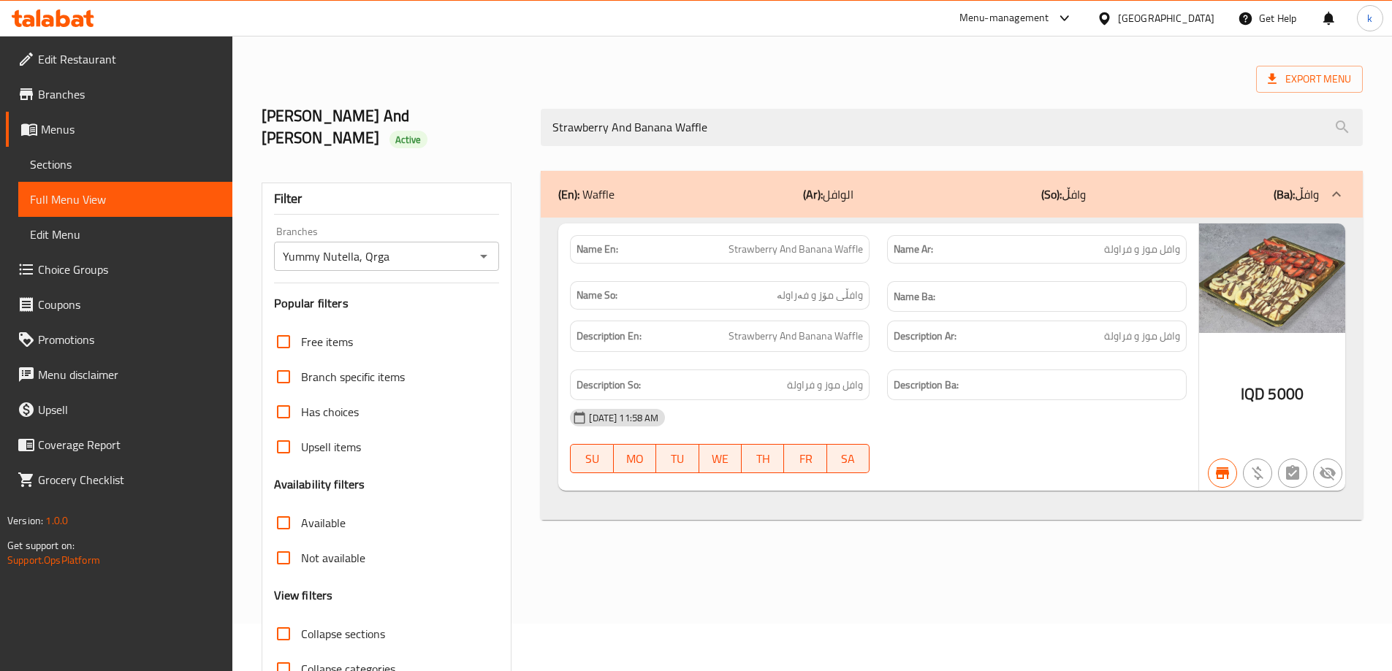
scroll to position [0, 0]
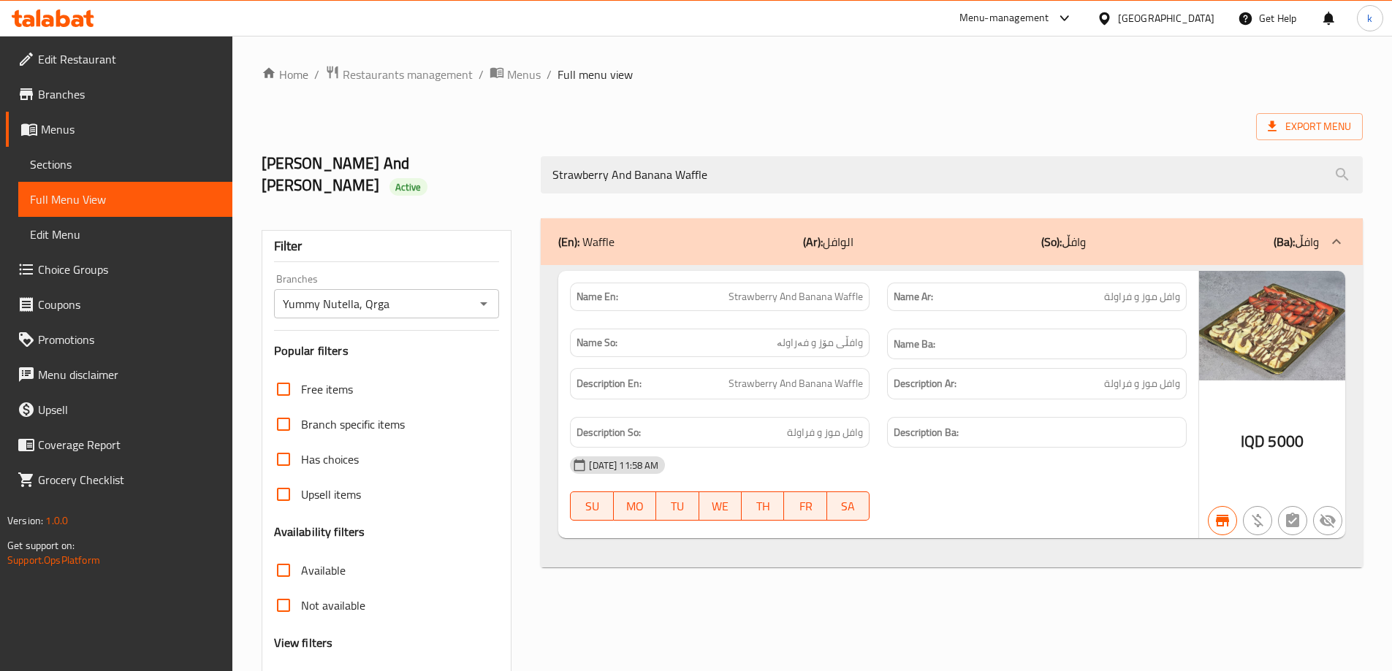
click at [97, 163] on span "Sections" at bounding box center [125, 165] width 191 height 18
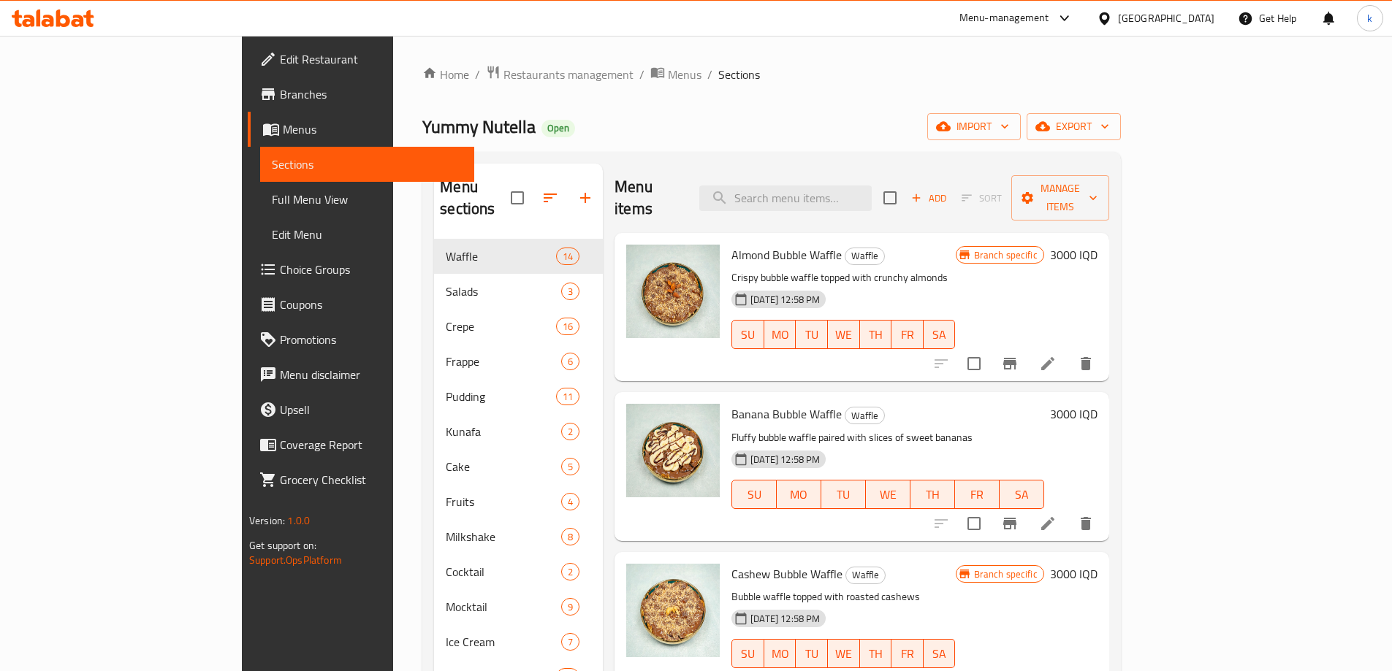
click at [847, 173] on div "Menu items Add Sort Manage items" at bounding box center [861, 198] width 495 height 69
click at [855, 186] on input "search" at bounding box center [785, 199] width 172 height 26
paste input "Strawberry And Banana Waffle"
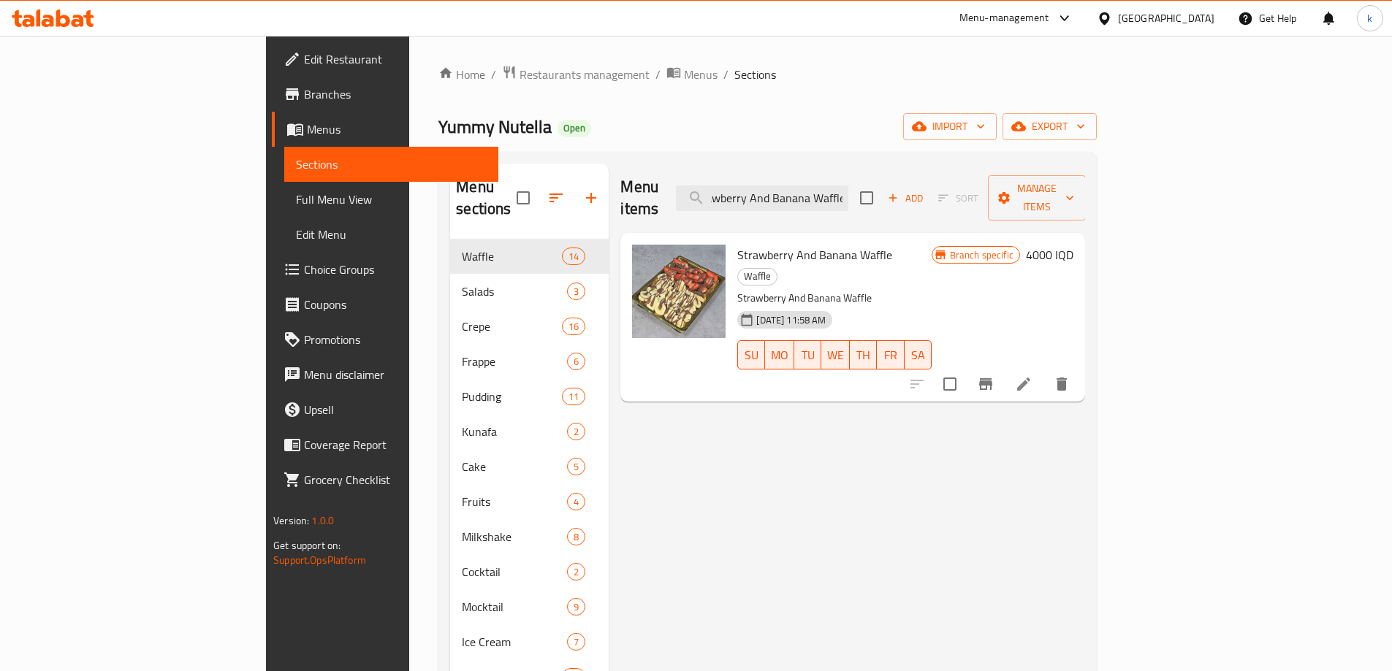
type input "Strawberry And Banana Waffle"
click at [1044, 371] on li at bounding box center [1023, 384] width 41 height 26
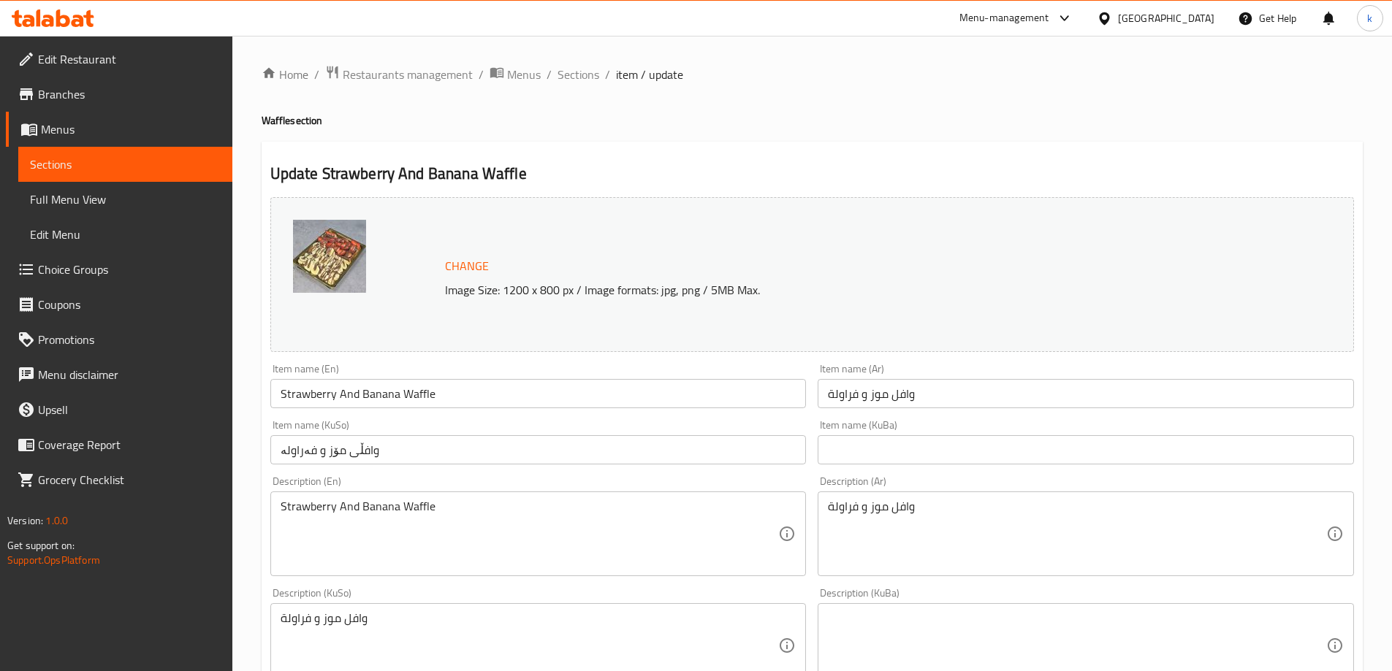
click at [508, 495] on div "Strawberry And Banana Waffle Description (En)" at bounding box center [538, 534] width 536 height 85
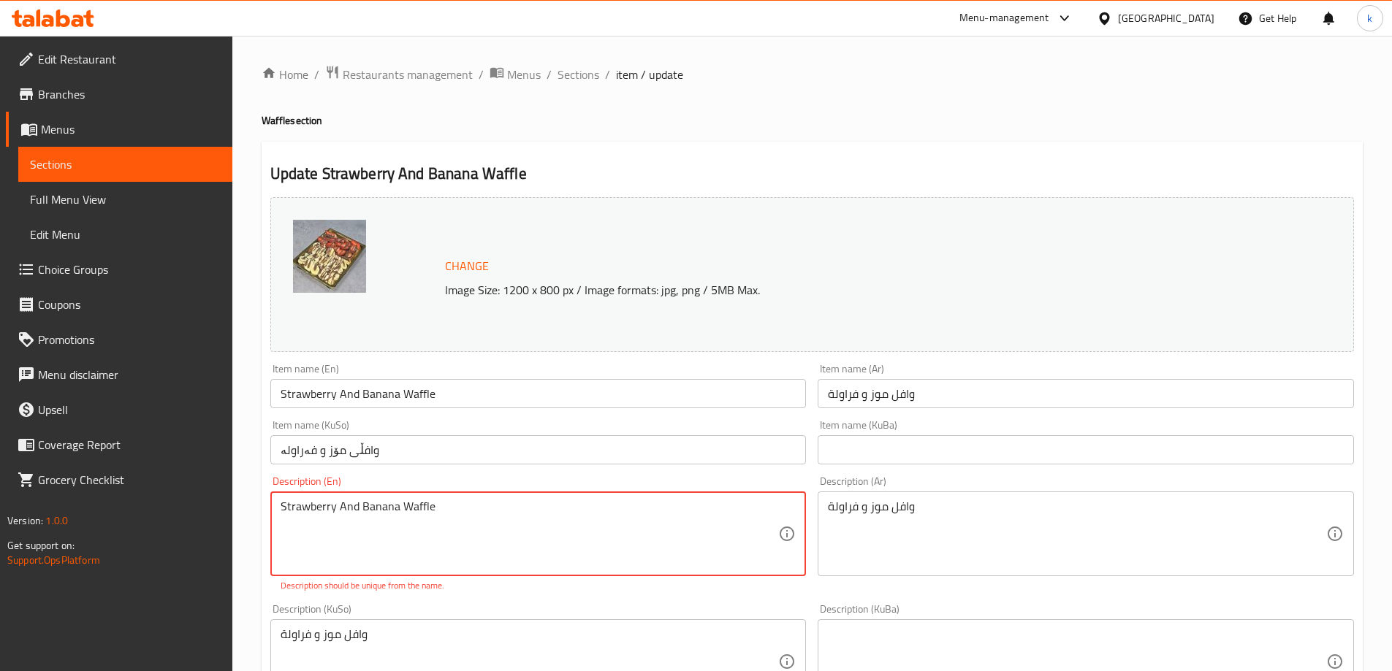
click at [506, 524] on textarea "Strawberry And Banana Waffle" at bounding box center [530, 534] width 498 height 69
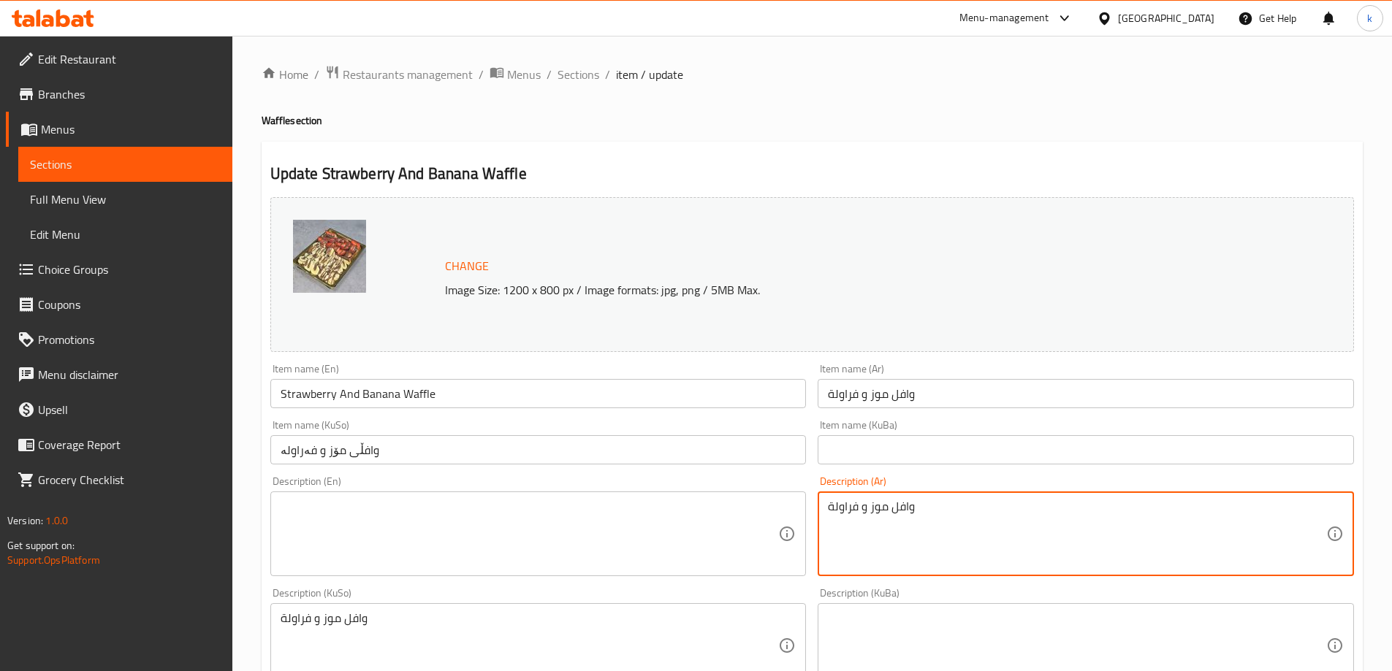
click at [923, 507] on textarea "وافل موز و فراولة" at bounding box center [1077, 534] width 498 height 69
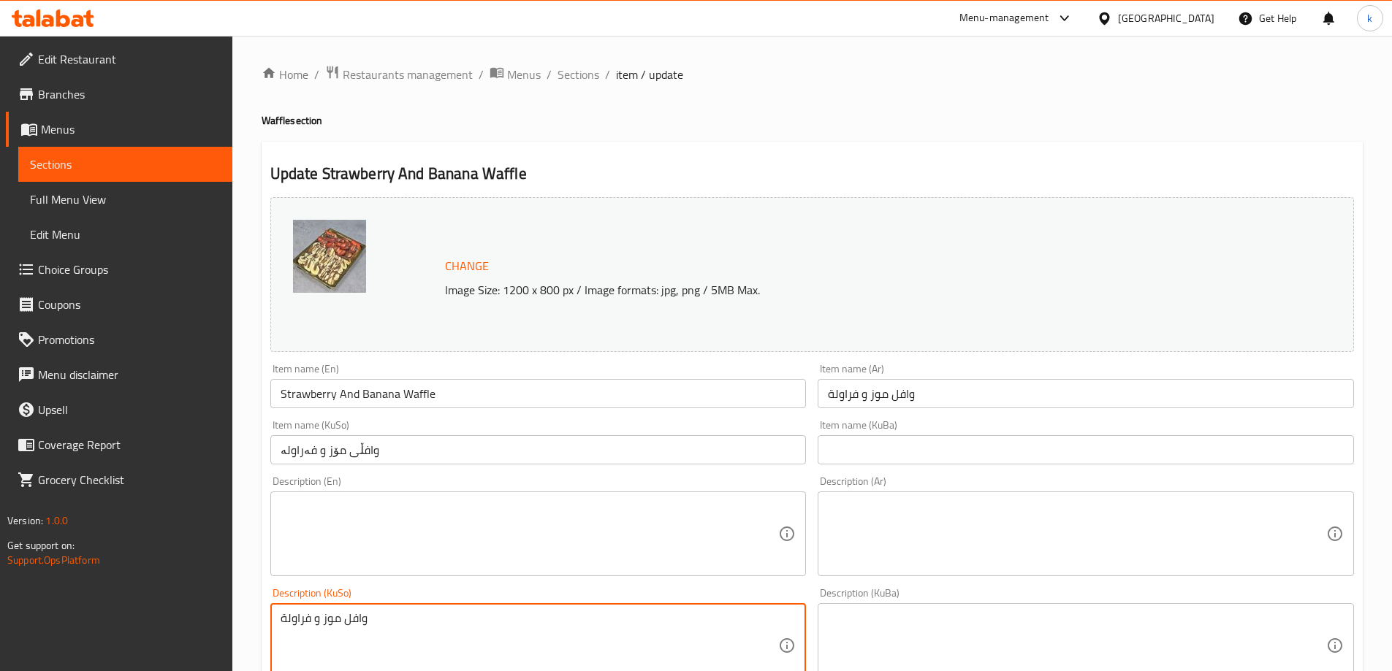
click at [579, 623] on textarea "وافل موز و فراولة" at bounding box center [530, 645] width 498 height 69
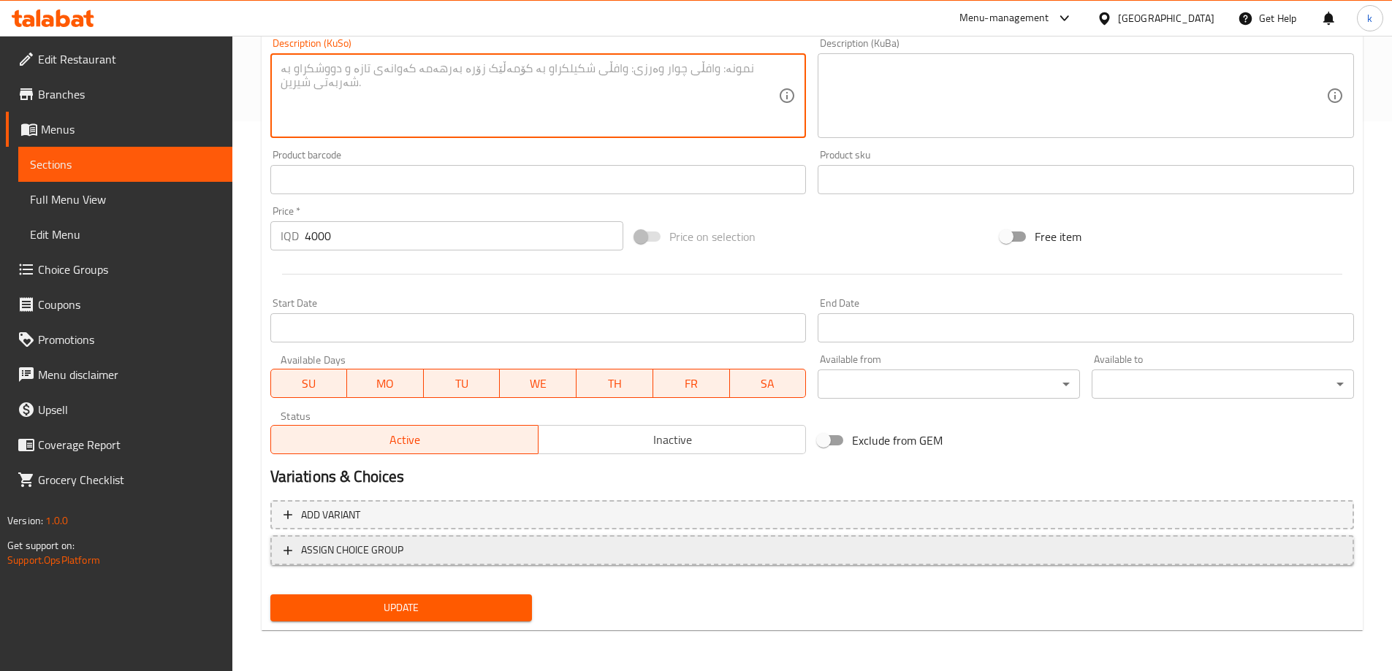
click at [397, 601] on span "Update" at bounding box center [401, 608] width 239 height 18
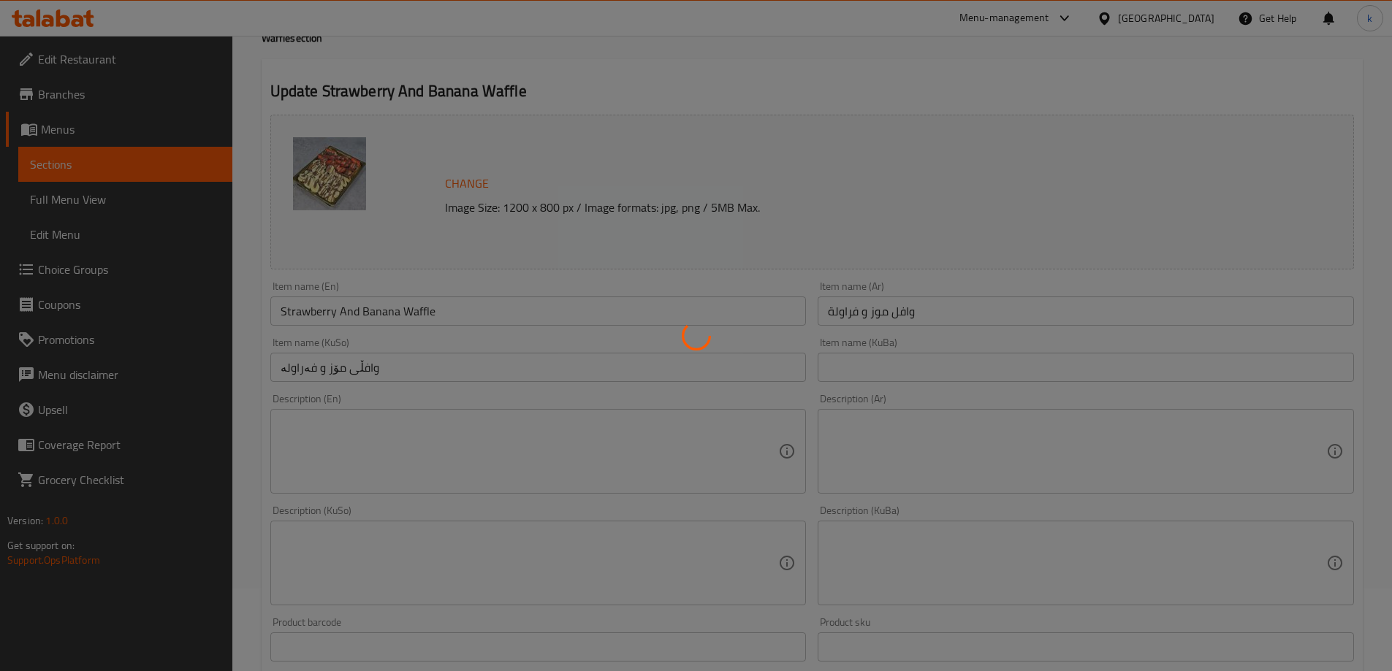
scroll to position [63, 0]
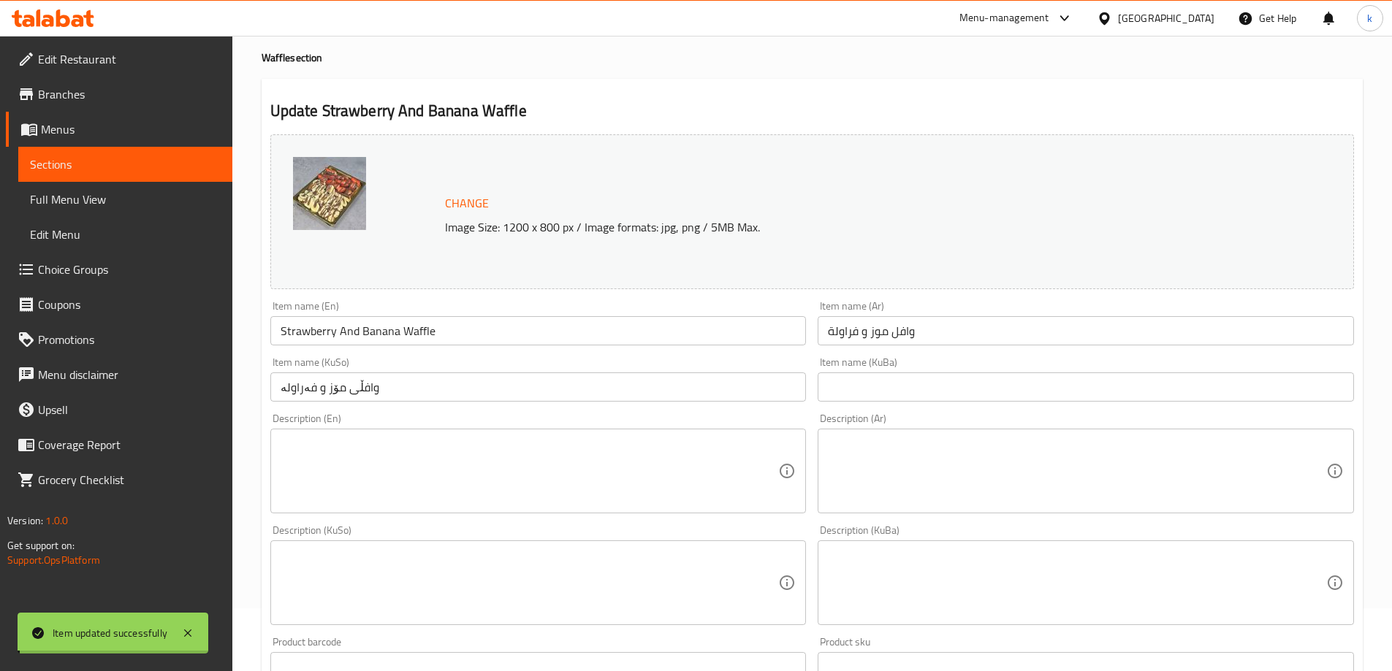
click at [351, 352] on div "Item name (KuSo) وافڵی مۆز و فەراولە Item name (KuSo)" at bounding box center [538, 379] width 548 height 56
click at [355, 330] on input "Strawberry And Banana Waffle" at bounding box center [538, 330] width 536 height 29
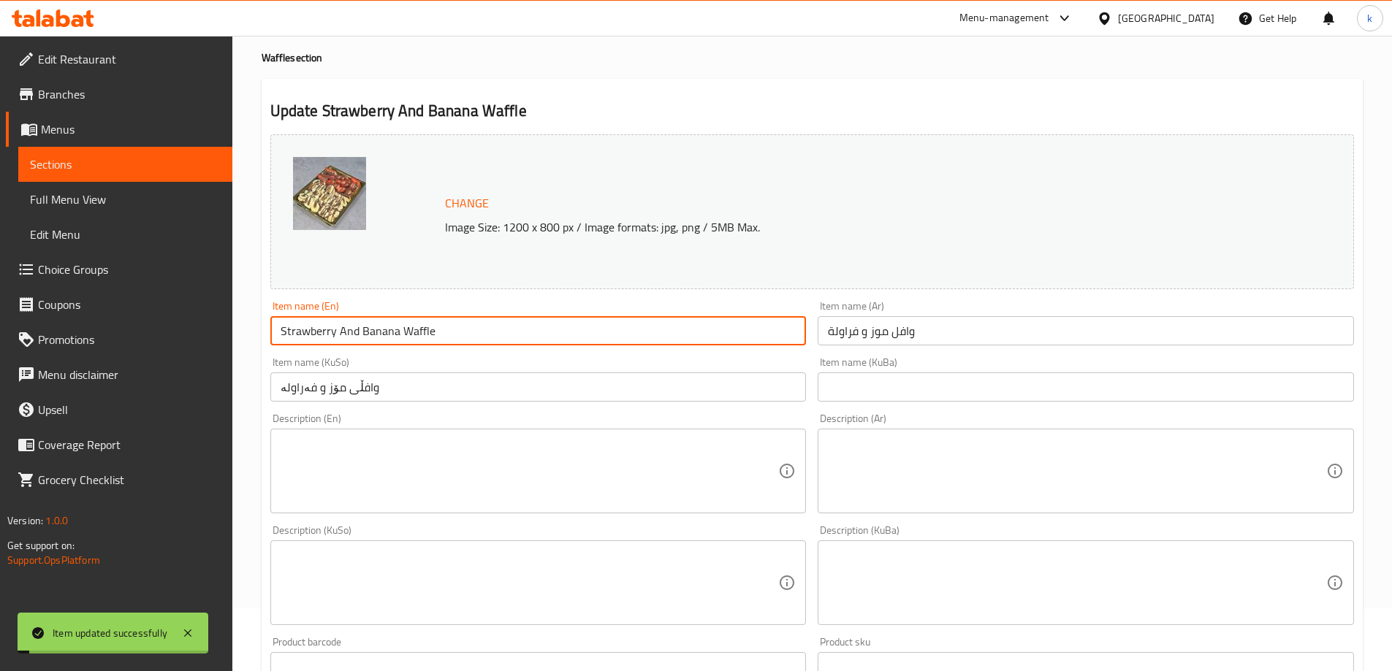
click at [355, 330] on input "Strawberry And Banana Waffle" at bounding box center [538, 330] width 536 height 29
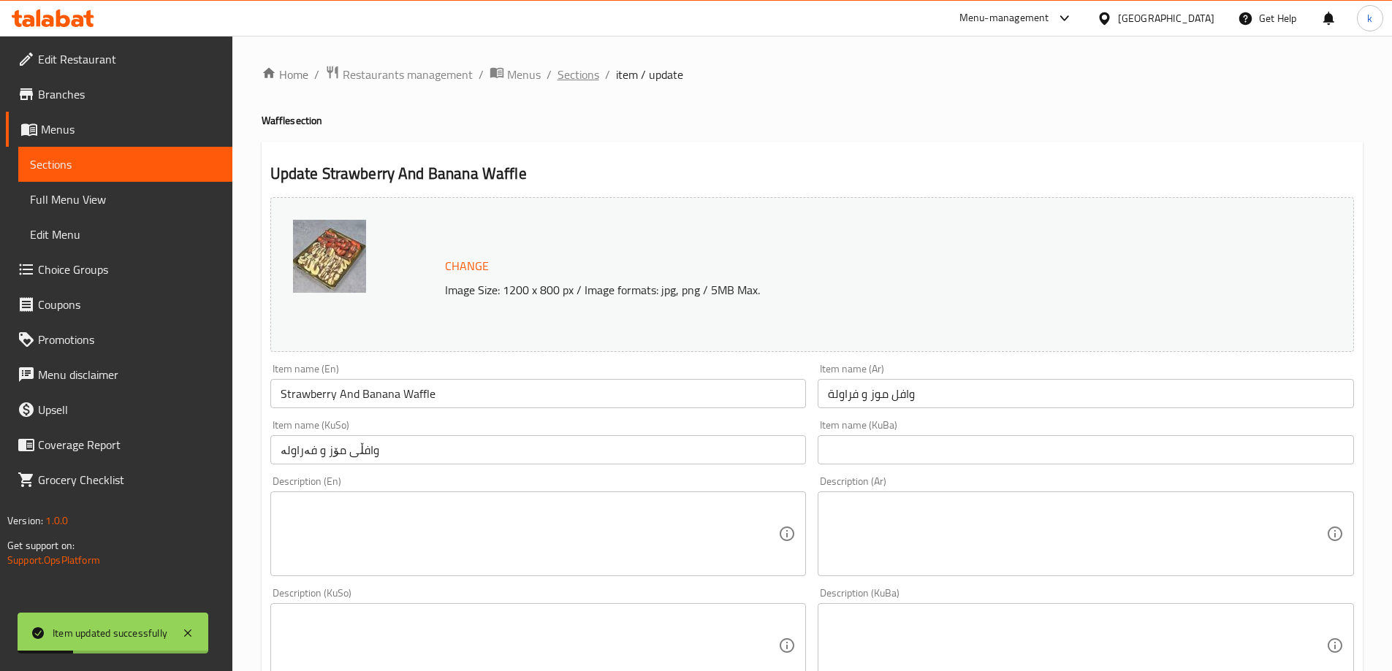
click at [573, 72] on span "Sections" at bounding box center [578, 75] width 42 height 18
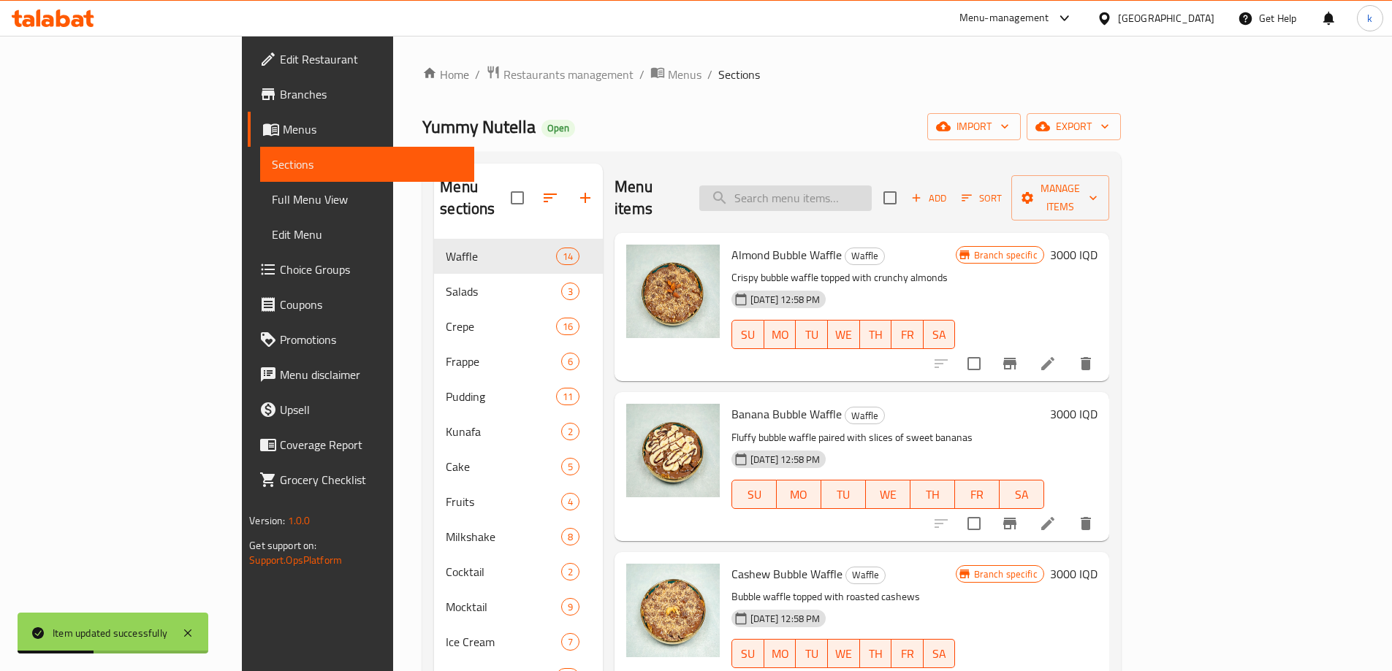
click at [871, 186] on input "search" at bounding box center [785, 199] width 172 height 26
paste input "Strawberry And Banana Waffle"
type input "Strawberry And Banana Waffle"
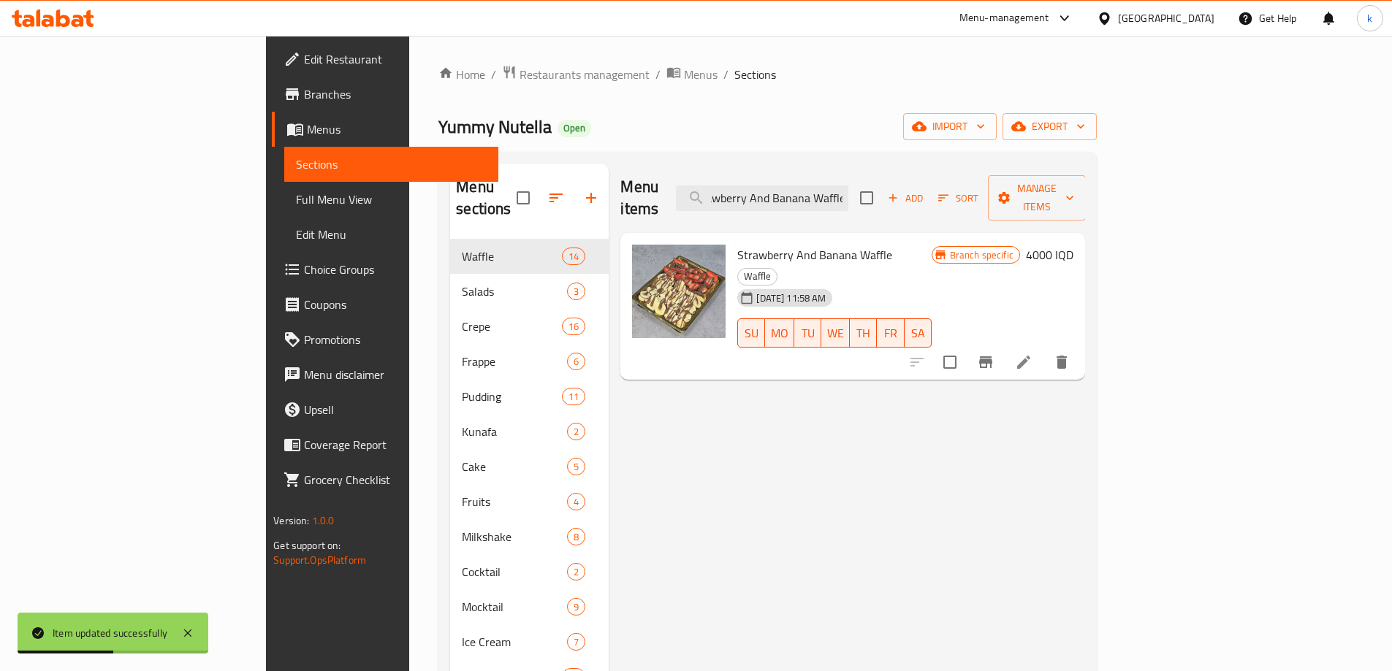
click at [296, 205] on span "Full Menu View" at bounding box center [391, 200] width 191 height 18
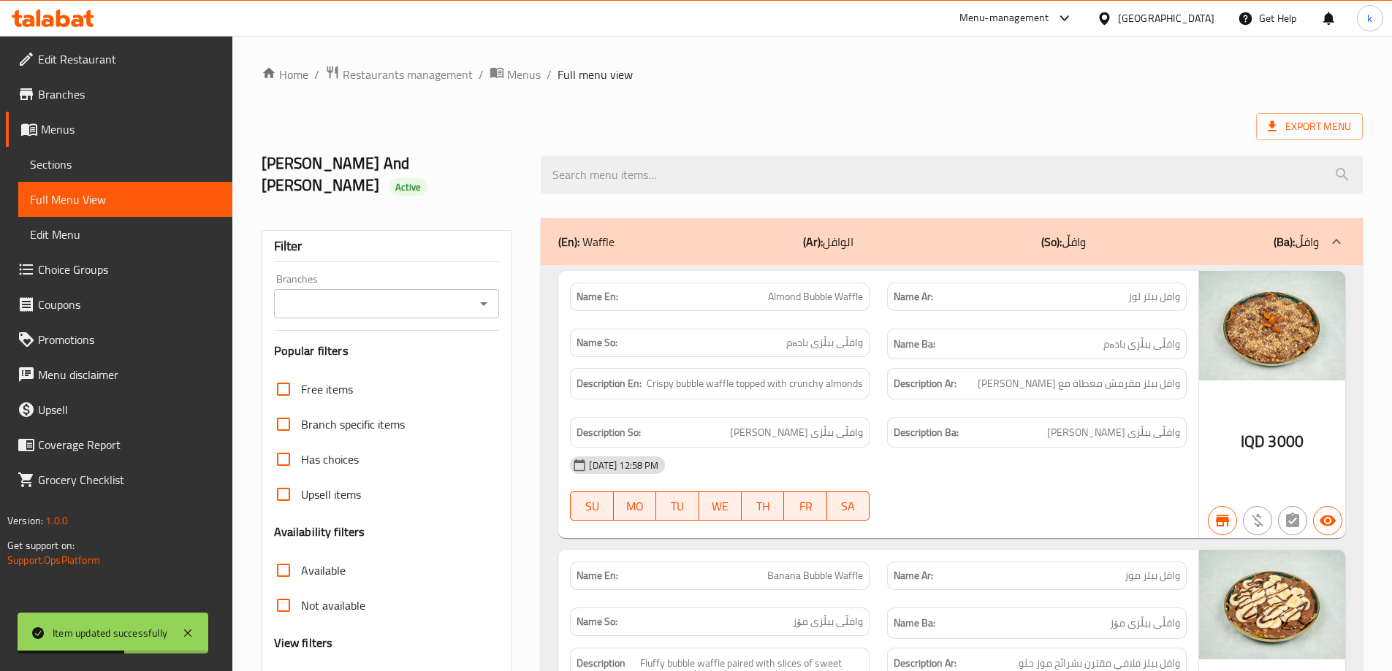
click at [747, 183] on div at bounding box center [951, 175] width 839 height 55
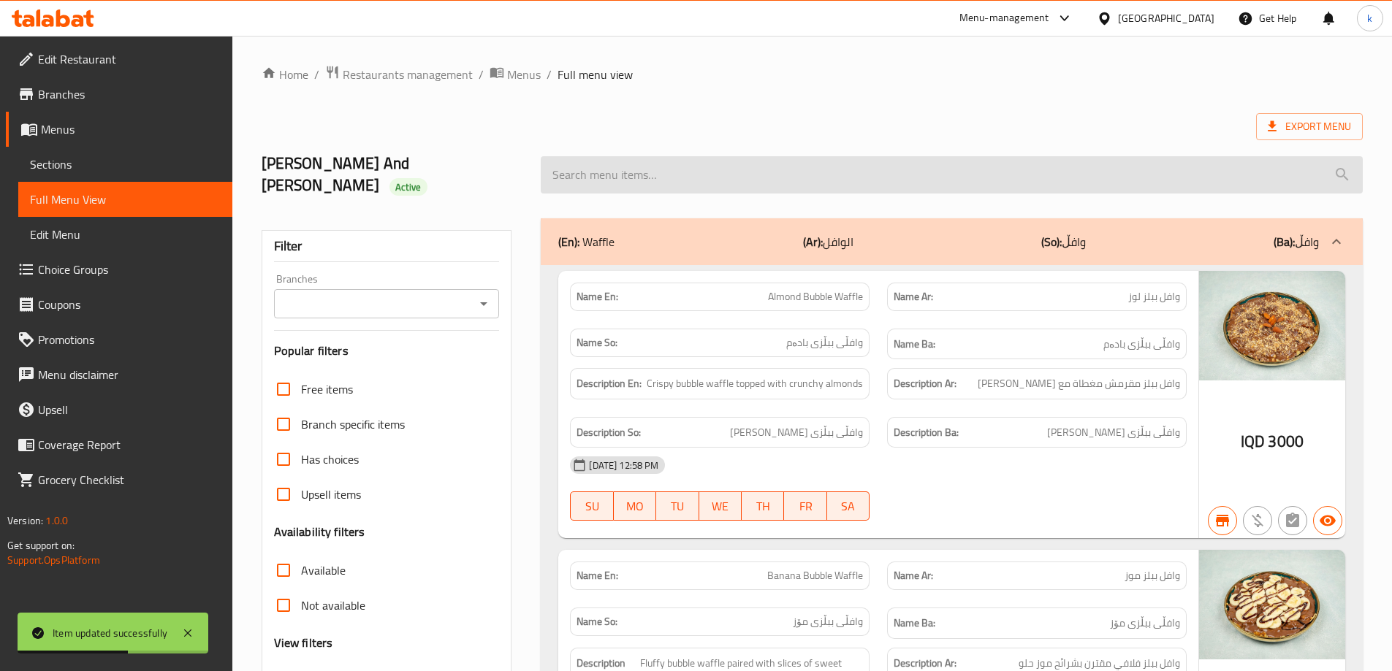
click at [659, 174] on input "search" at bounding box center [952, 174] width 822 height 37
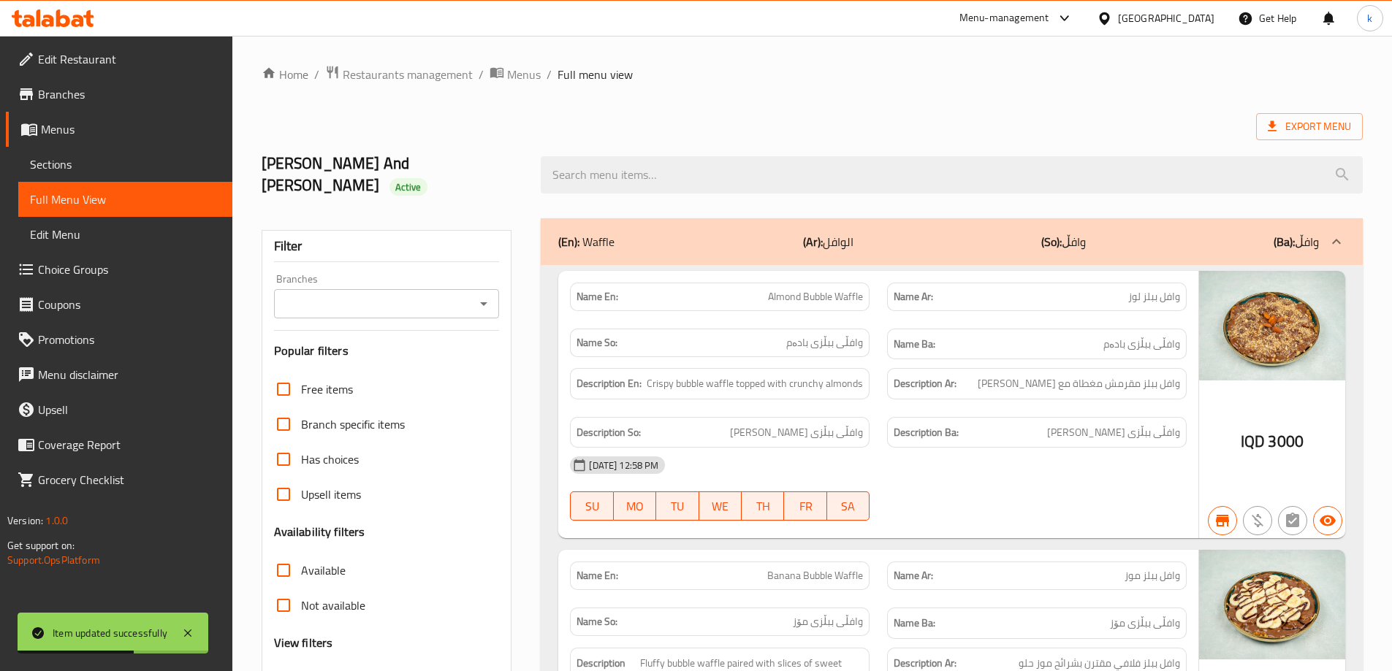
paste input "Strawberry And Banana Waffle"
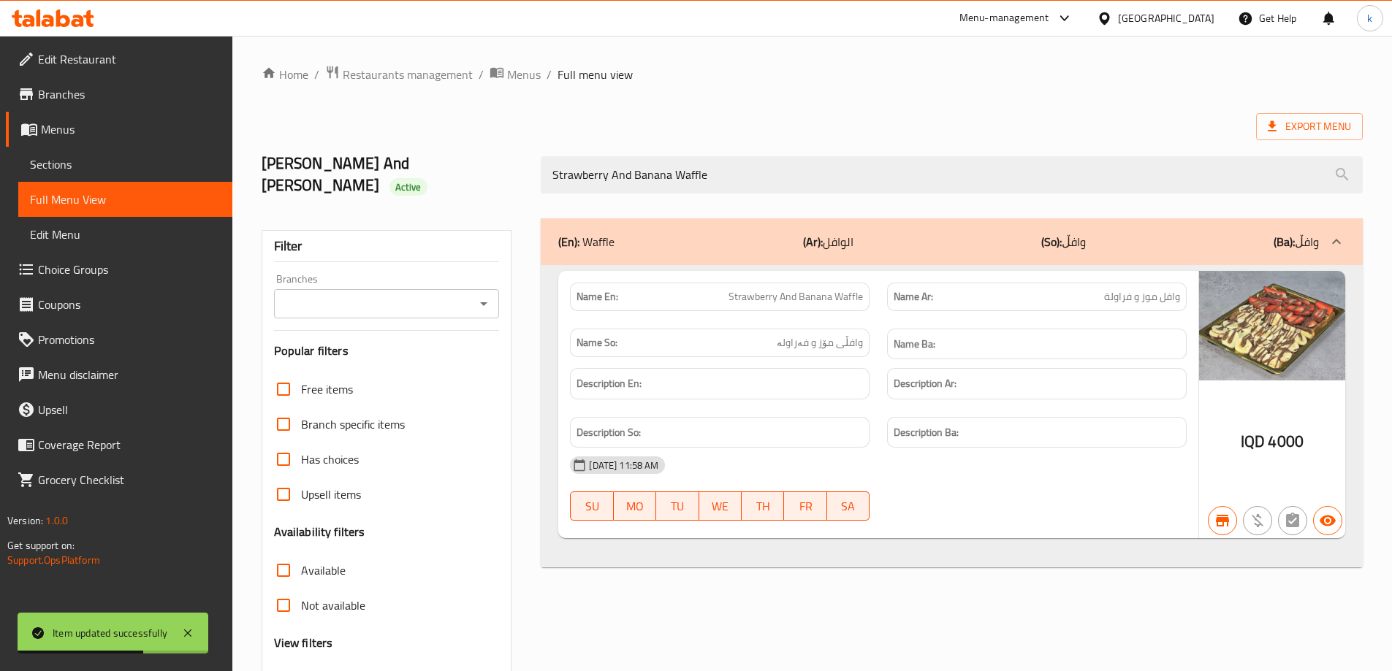
click at [473, 291] on div "Branches" at bounding box center [387, 303] width 226 height 29
type input "Strawberry And Banana Waffle"
click at [487, 295] on icon "Open" at bounding box center [484, 304] width 18 height 18
click at [442, 348] on li "Yummy Nutella, Qrga" at bounding box center [385, 345] width 226 height 26
type input "Yummy Nutella, Qrga"
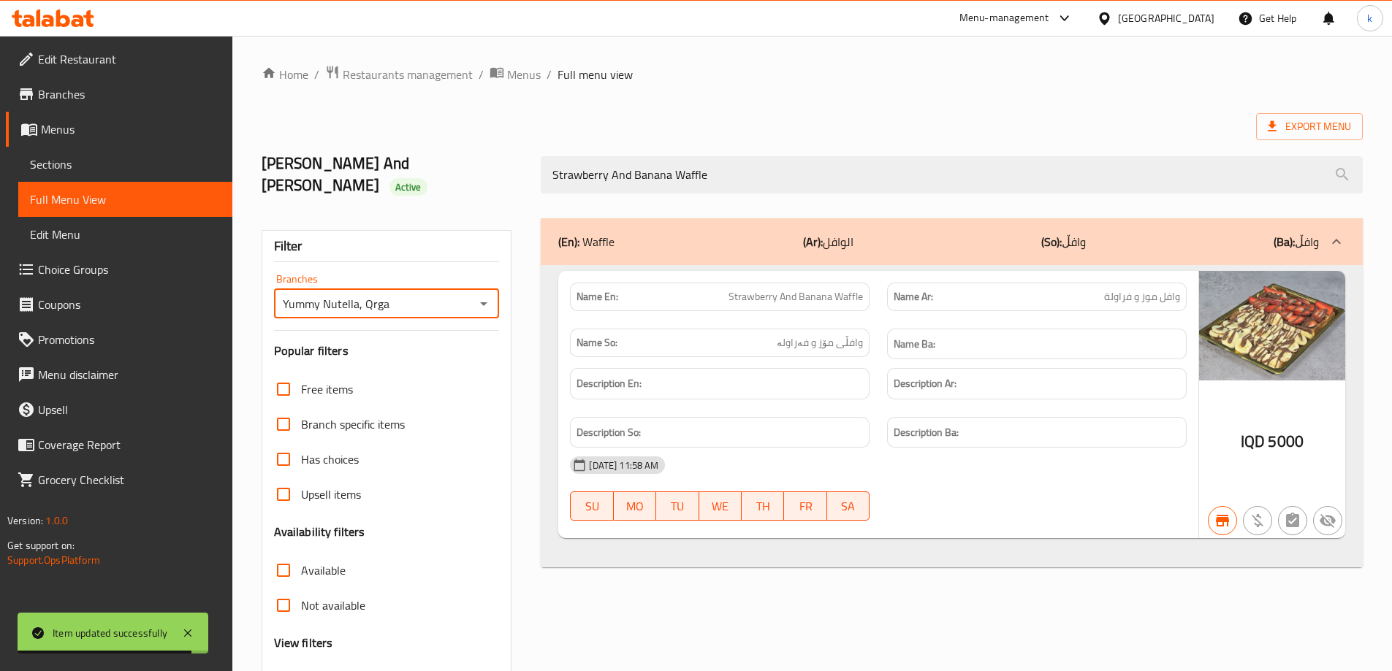
scroll to position [106, 0]
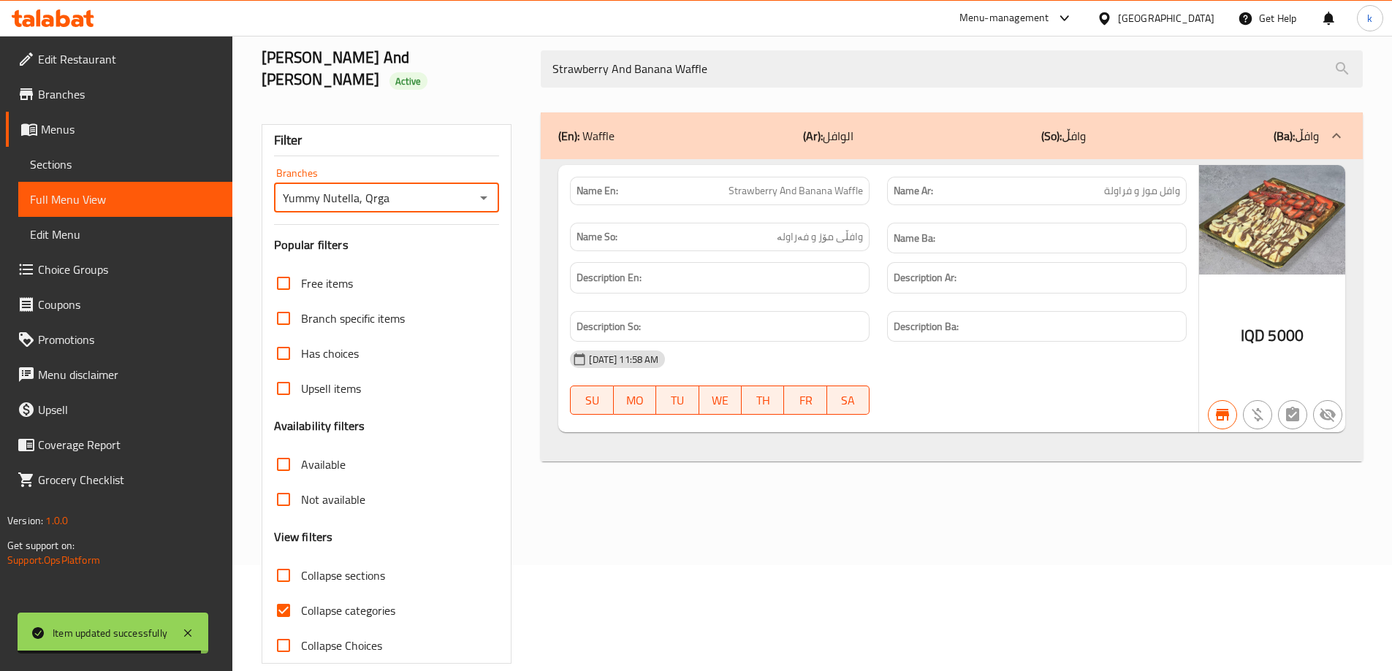
click at [289, 593] on input "Collapse categories" at bounding box center [283, 610] width 35 height 35
checkbox input "false"
